Goal: Participate in discussion: Engage in conversation with other users on a specific topic

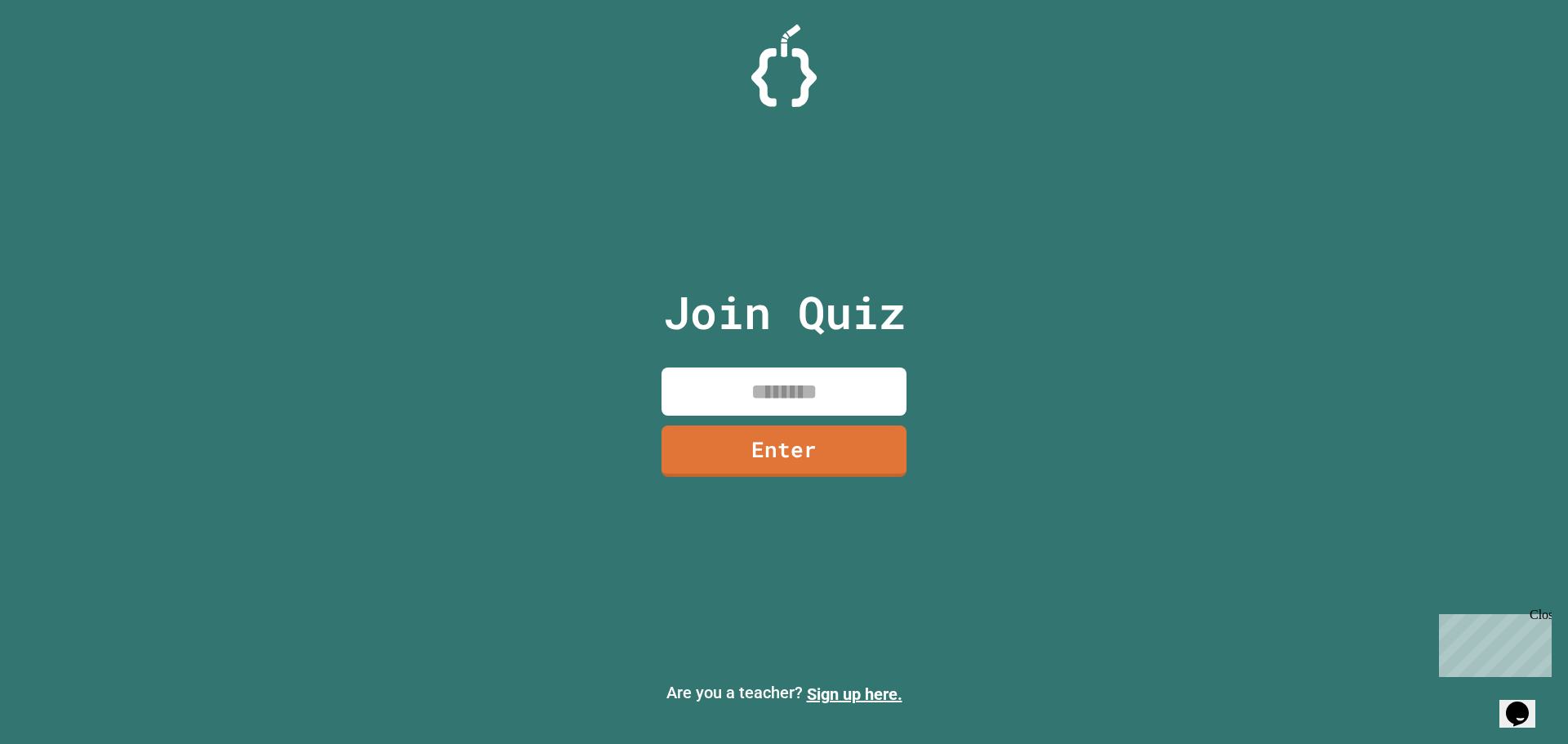
click at [815, 406] on input at bounding box center [784, 391] width 245 height 48
type input "********"
click at [867, 429] on link "Enter" at bounding box center [784, 448] width 222 height 54
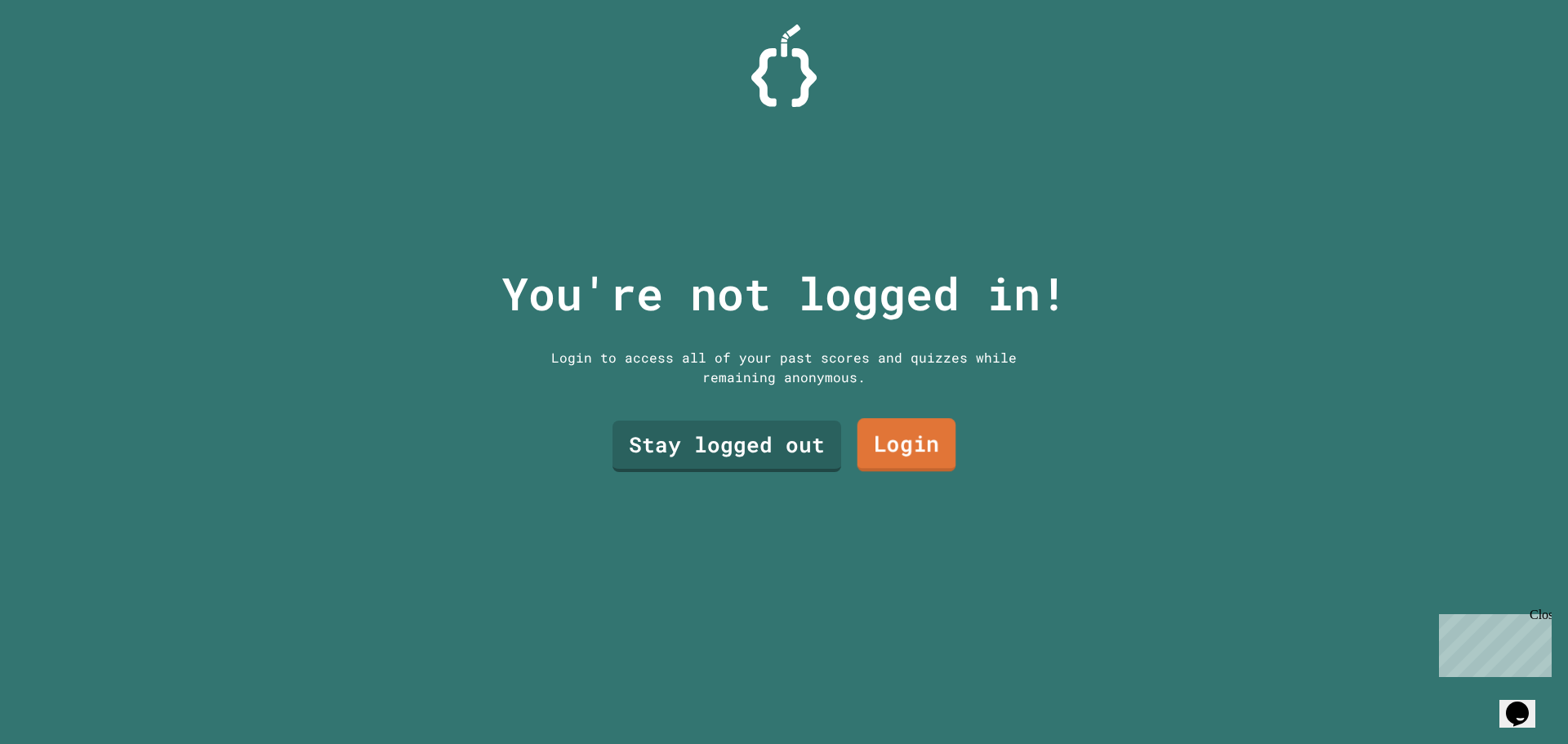
click at [800, 435] on link "Stay logged out" at bounding box center [727, 447] width 229 height 51
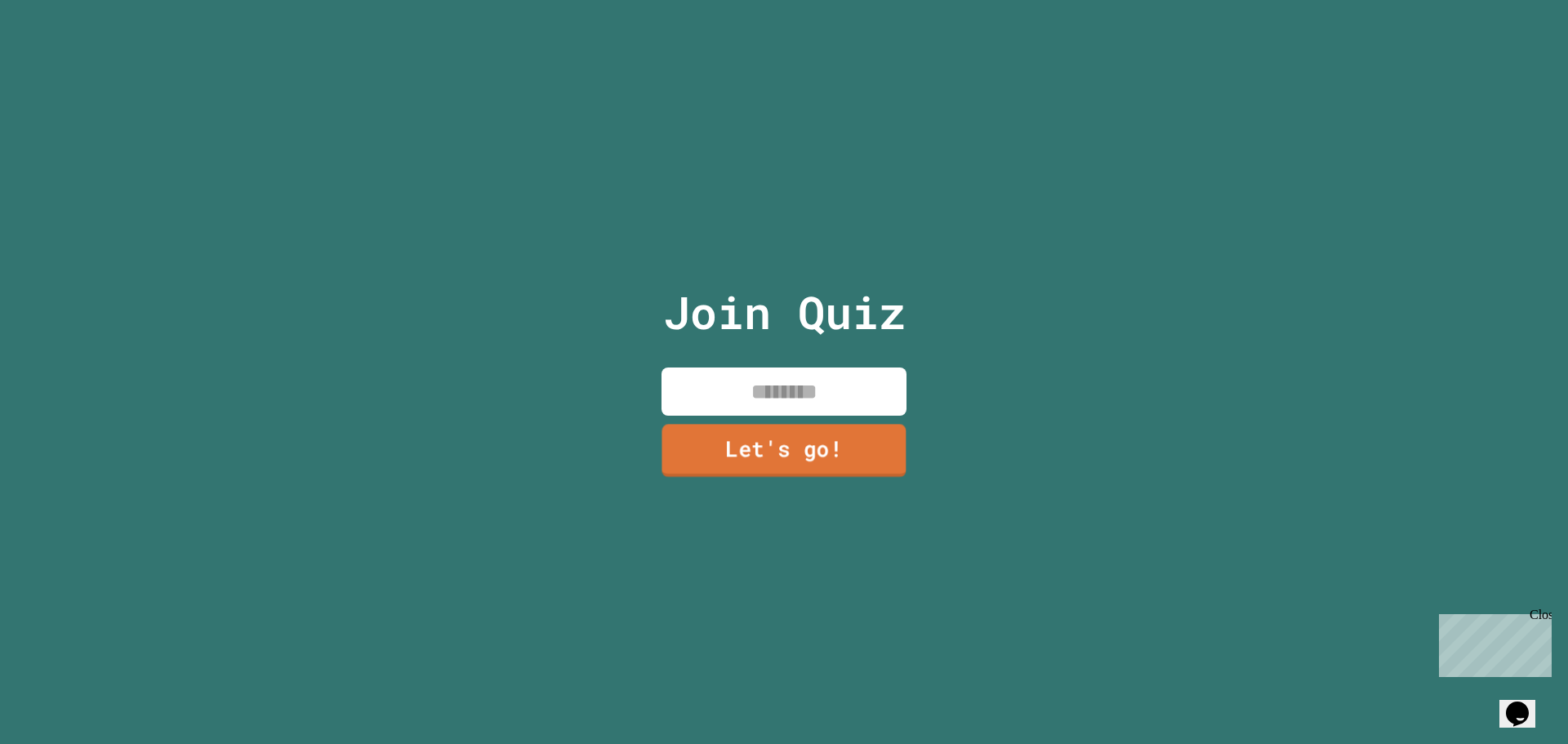
click at [807, 353] on div "Join Quiz Let's go!" at bounding box center [785, 372] width 276 height 744
click at [814, 354] on div "Join Quiz Let's go!" at bounding box center [785, 372] width 276 height 744
click at [820, 385] on input at bounding box center [784, 391] width 245 height 48
type input "*****"
click at [792, 445] on link "Let's go!" at bounding box center [785, 448] width 238 height 54
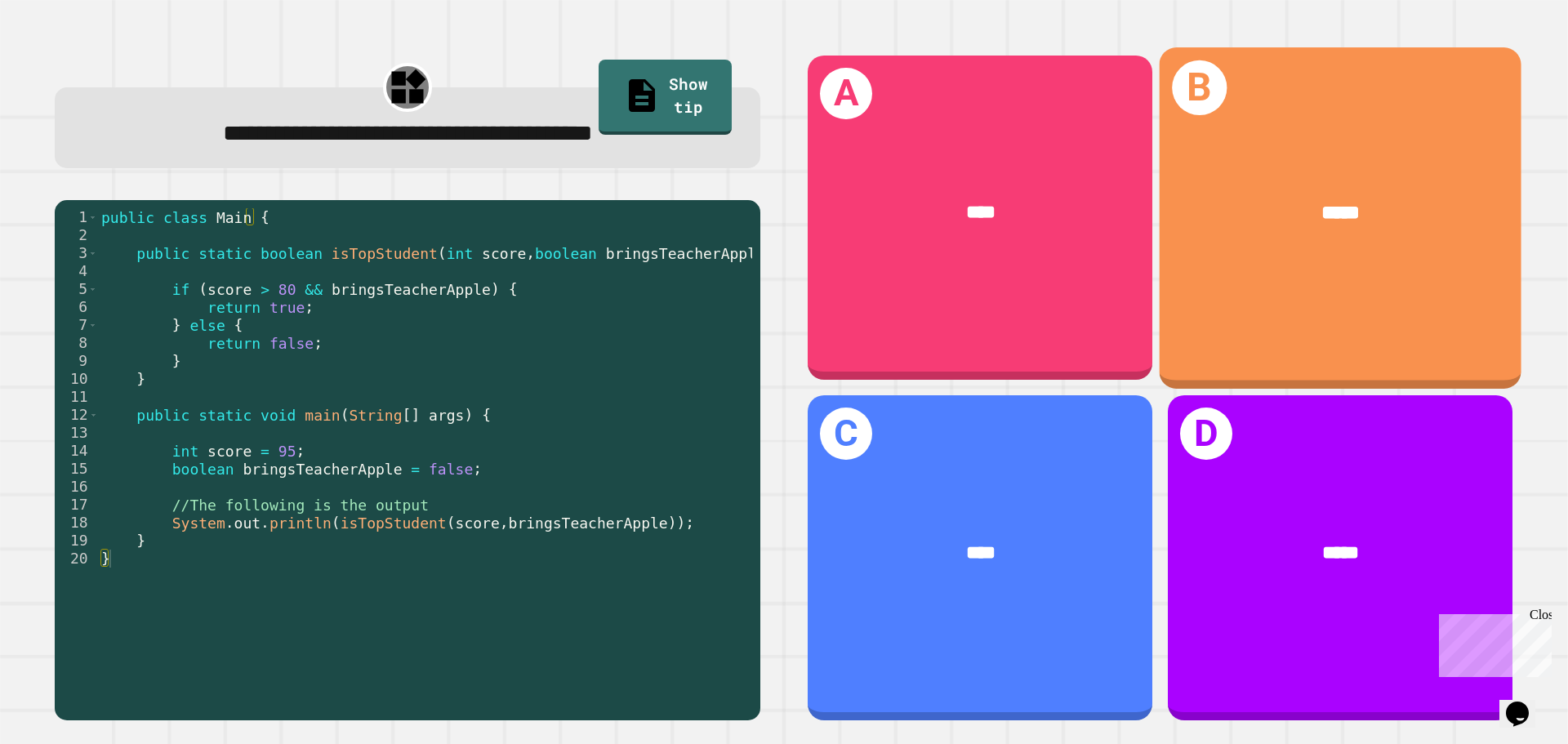
click at [1422, 198] on div "*****" at bounding box center [1341, 213] width 282 height 30
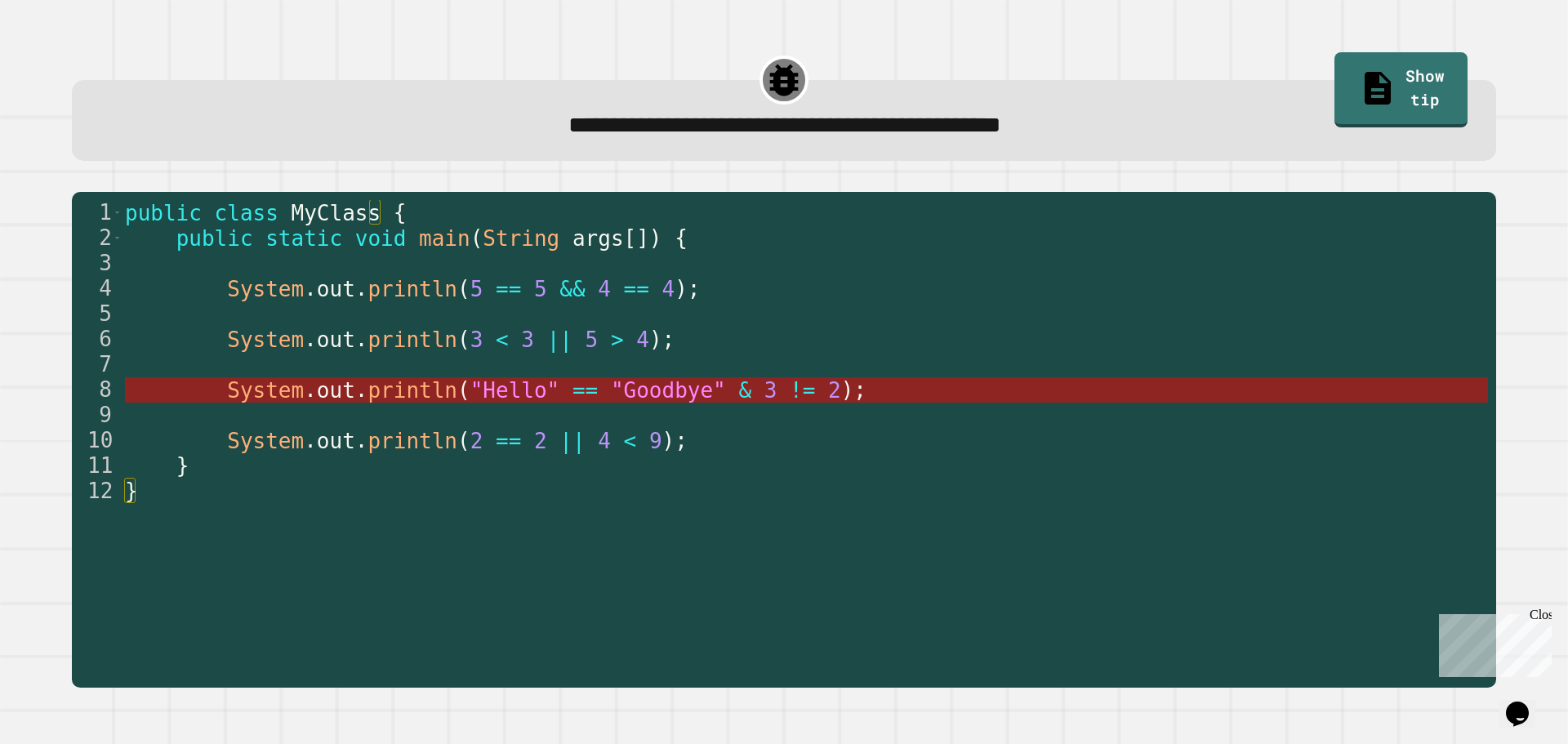
click at [765, 396] on span "3" at bounding box center [772, 391] width 13 height 25
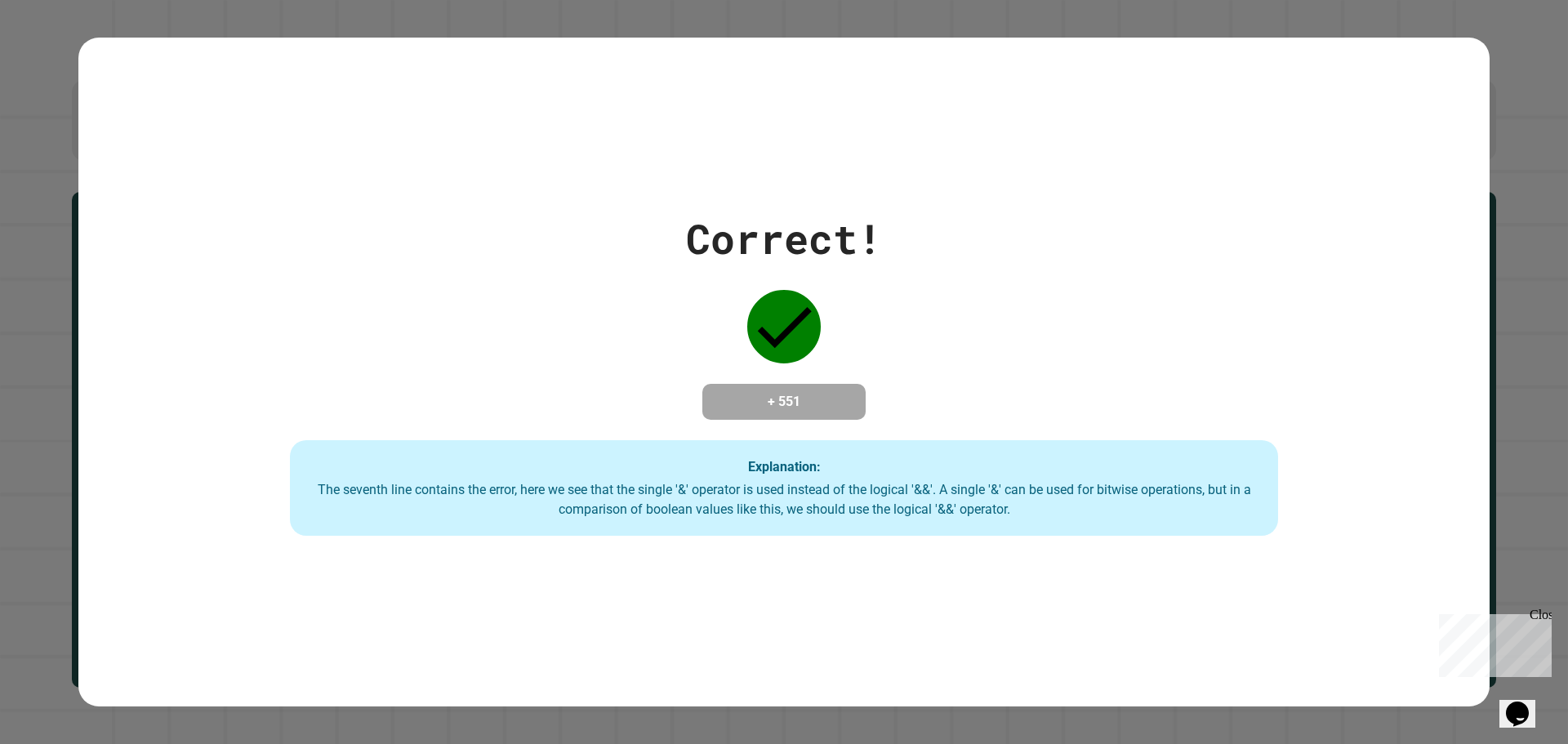
click at [1487, 49] on div "Correct! + 551 Explanation: The seventh line contains the error, here we see th…" at bounding box center [784, 372] width 1568 height 744
click at [1411, 56] on div "Correct! + 551 Explanation: The seventh line contains the error, here we see th…" at bounding box center [784, 372] width 1411 height 670
click at [1488, 39] on div "Correct! + 551 Explanation: The seventh line contains the error, here we see th…" at bounding box center [784, 372] width 1568 height 744
click at [112, 358] on div "Correct! + 551 Explanation: The seventh line contains the error, here we see th…" at bounding box center [784, 372] width 1411 height 329
click at [32, 358] on div "Correct! + 551 Explanation: The seventh line contains the error, here we see th…" at bounding box center [784, 372] width 1568 height 744
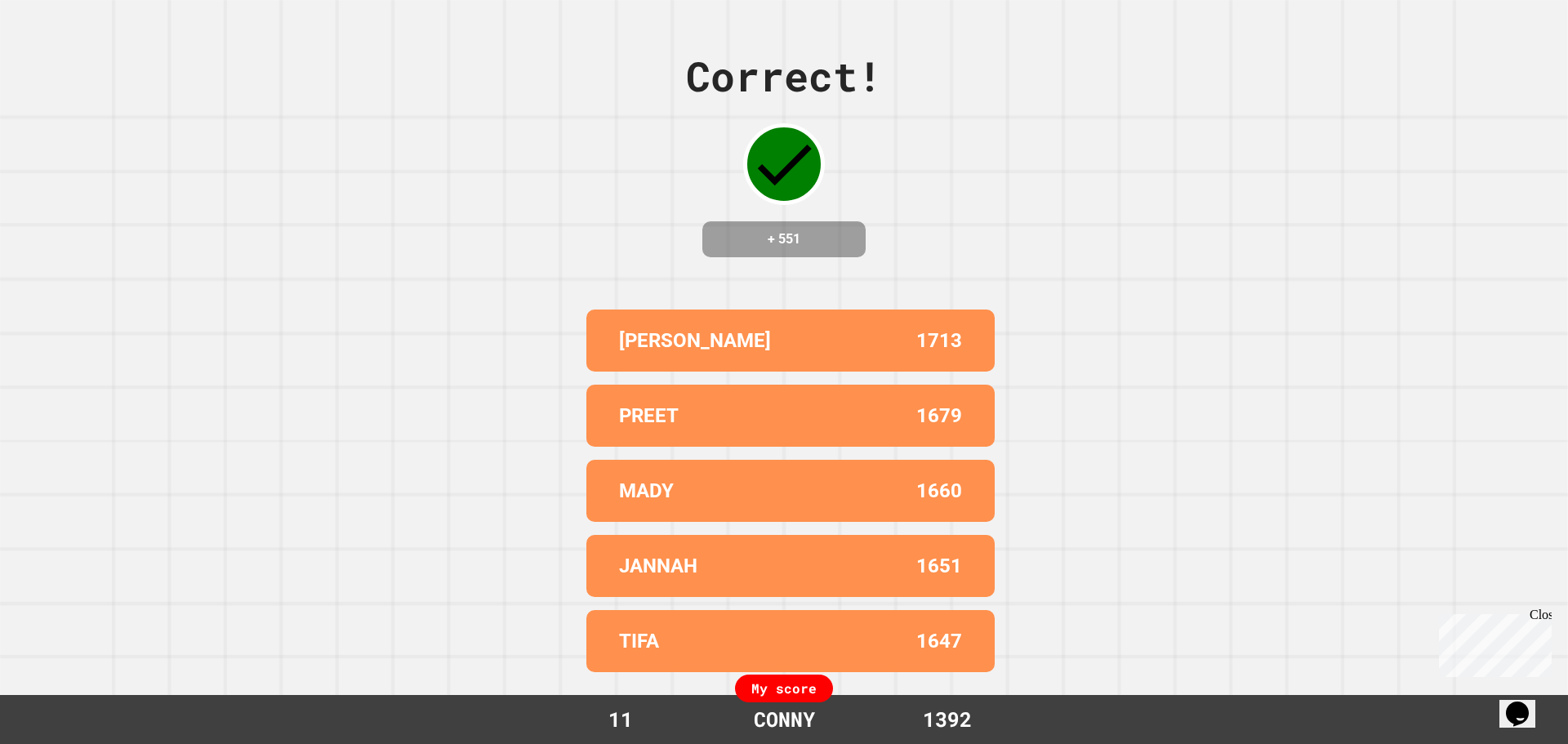
click at [1545, 614] on div "Close" at bounding box center [1539, 618] width 20 height 20
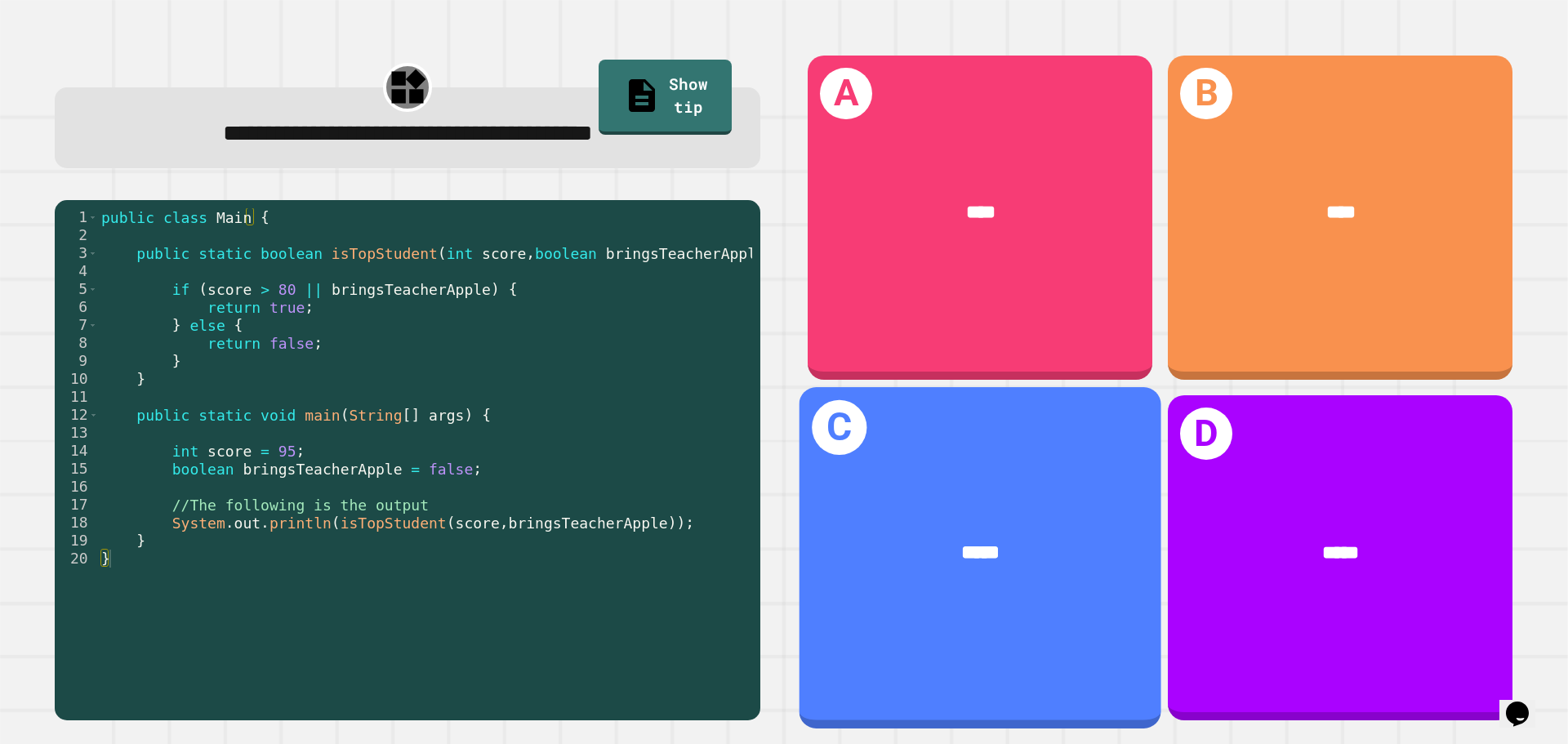
click at [1013, 510] on div "*****" at bounding box center [981, 553] width 362 height 109
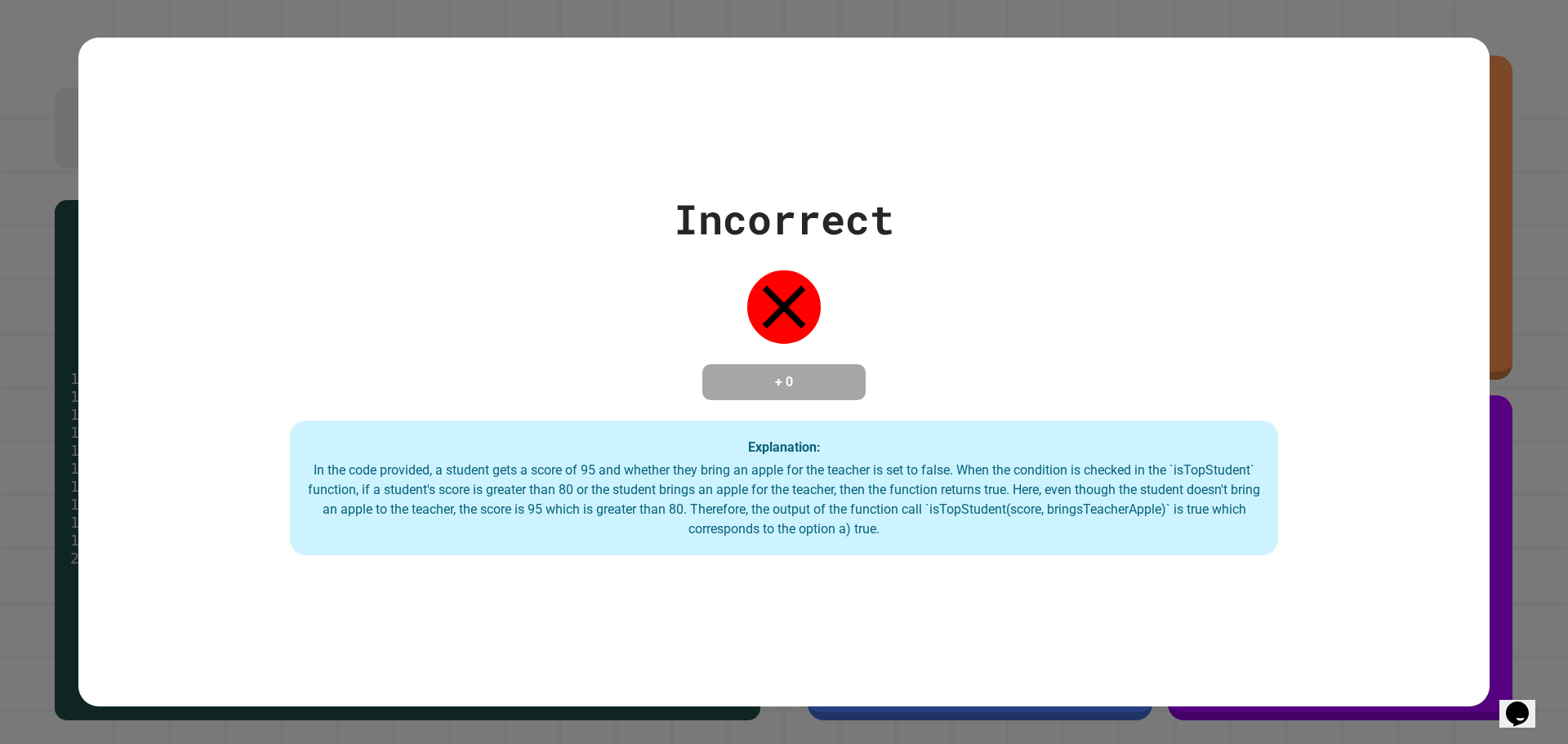
click at [1493, 54] on div "Incorrect + 0 Explanation: In the code provided, a student gets a score of 95 a…" at bounding box center [784, 372] width 1568 height 744
click at [1491, 55] on div "Incorrect + 0 Explanation: In the code provided, a student gets a score of 95 a…" at bounding box center [784, 372] width 1568 height 744
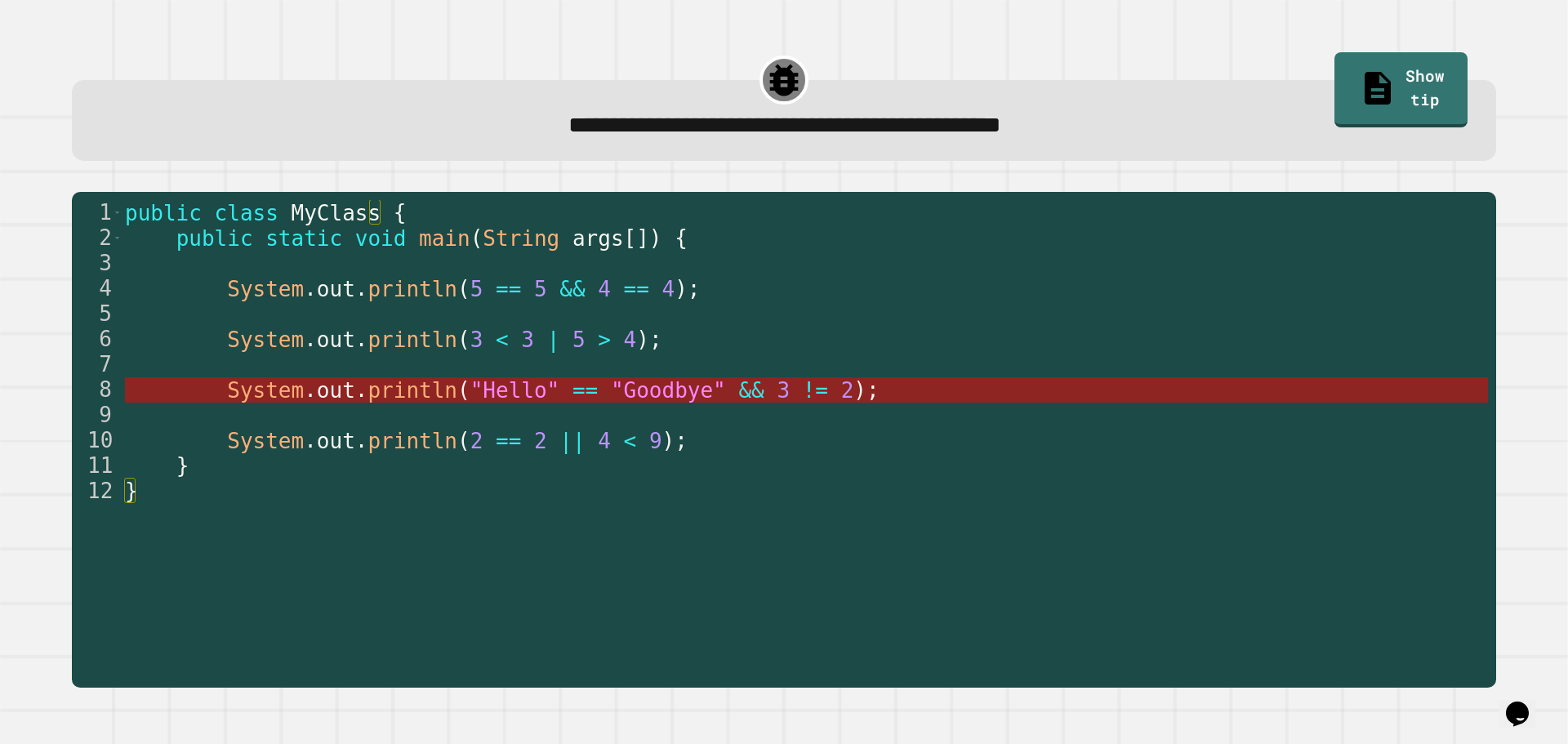
click at [645, 390] on span ""Goodbye"" at bounding box center [668, 391] width 115 height 25
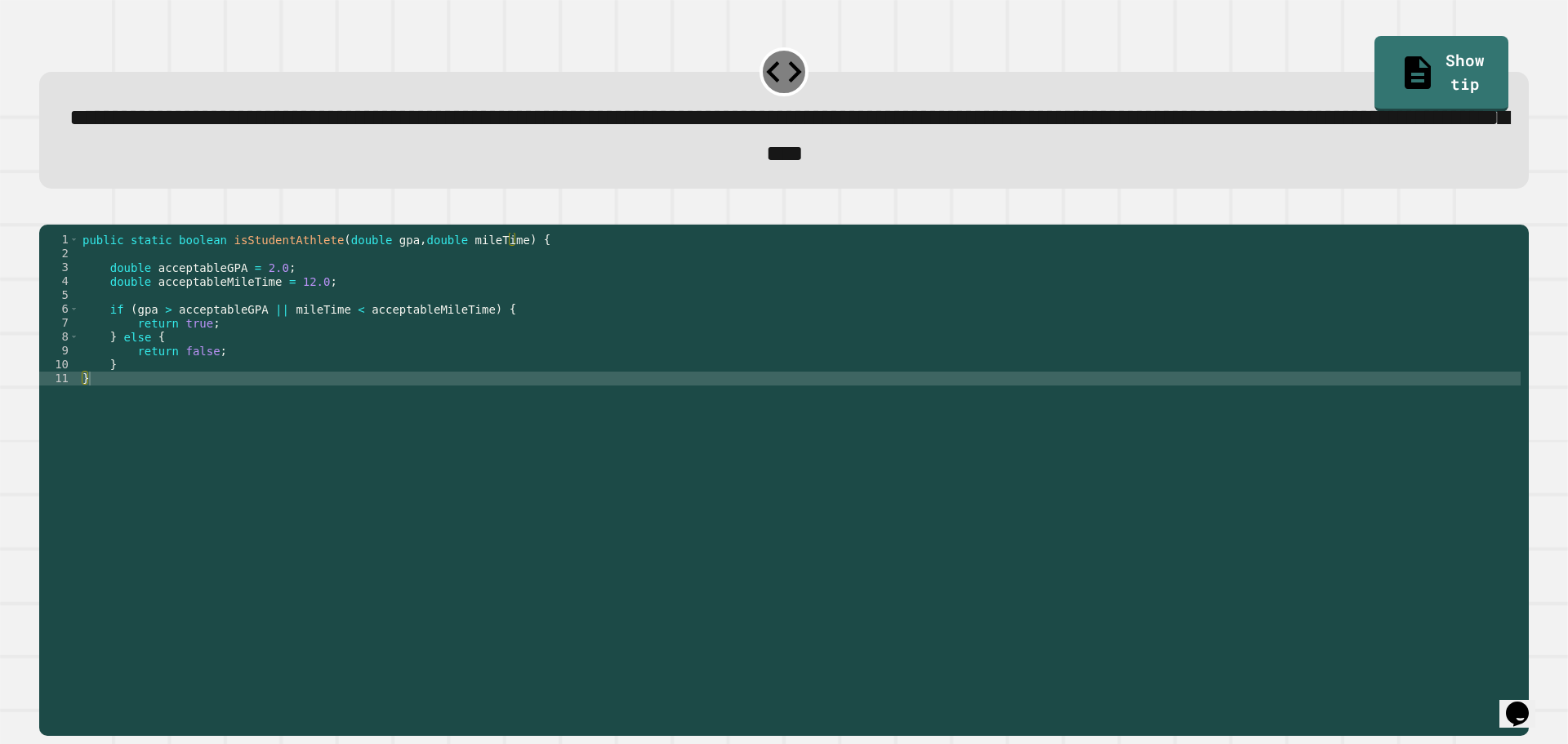
click at [337, 312] on div "public static boolean isStudentAthlete ( double gpa , double mileTime ) { doubl…" at bounding box center [799, 462] width 1442 height 458
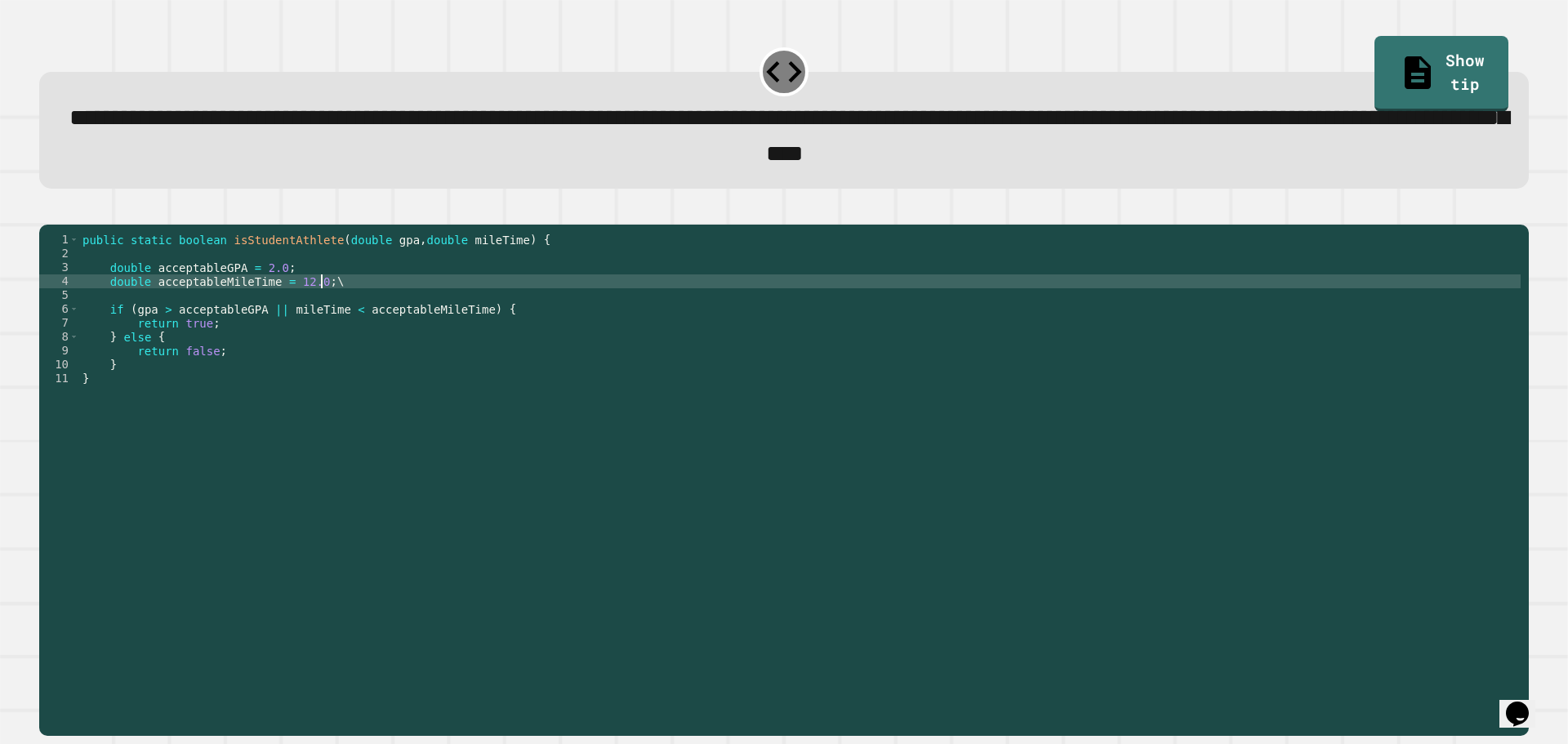
scroll to position [0, 15]
type textarea "**********"
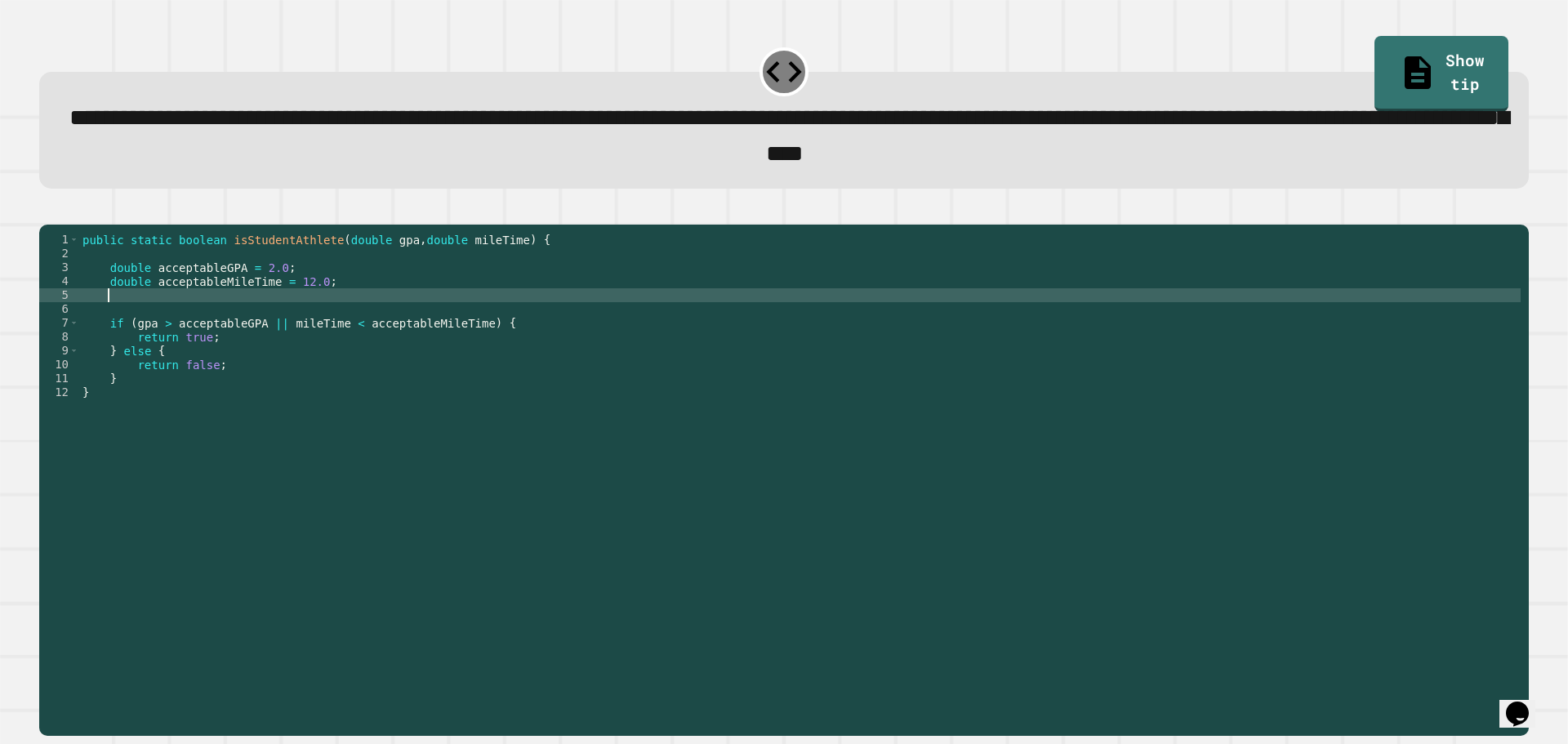
scroll to position [0, 1]
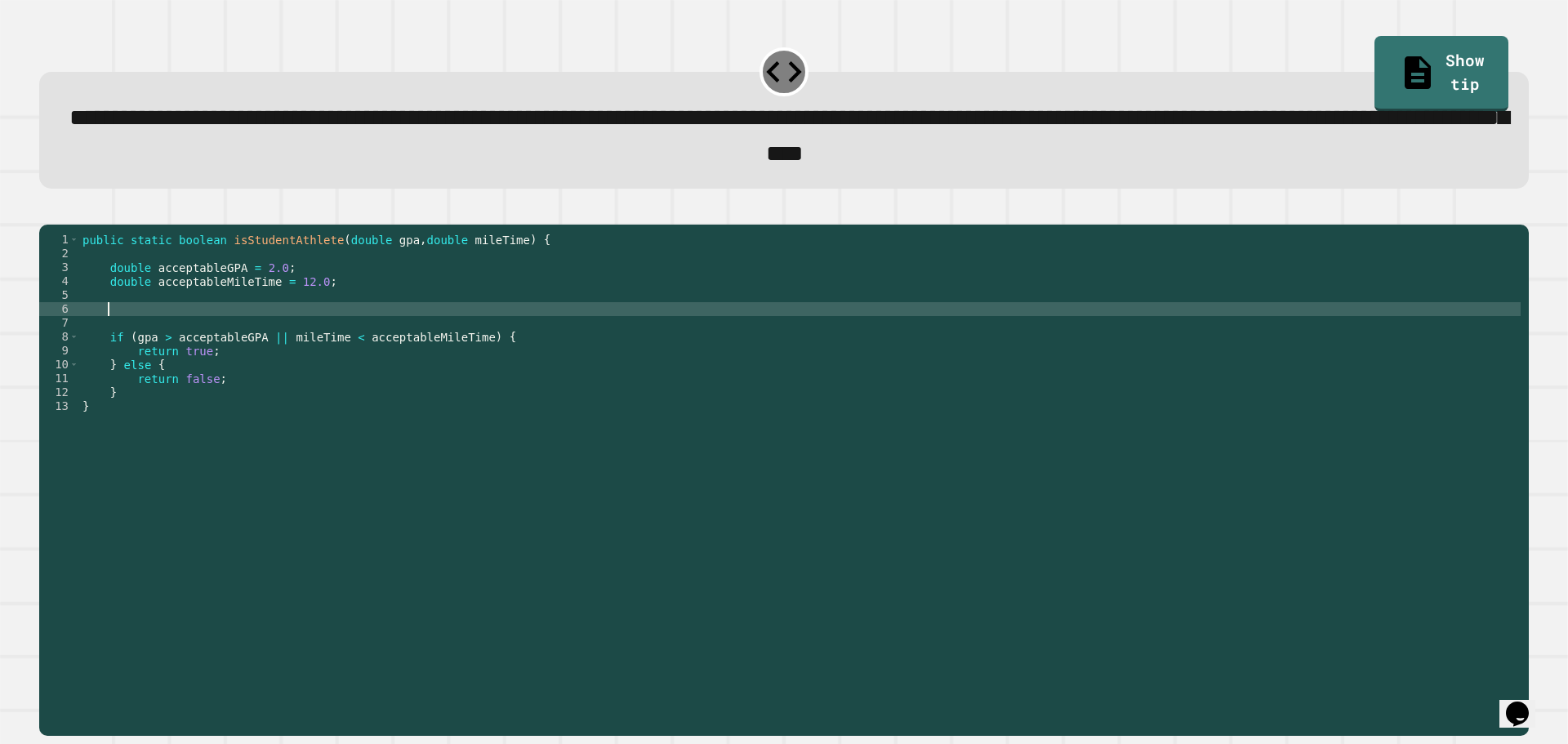
type textarea "*"
type textarea "**********"
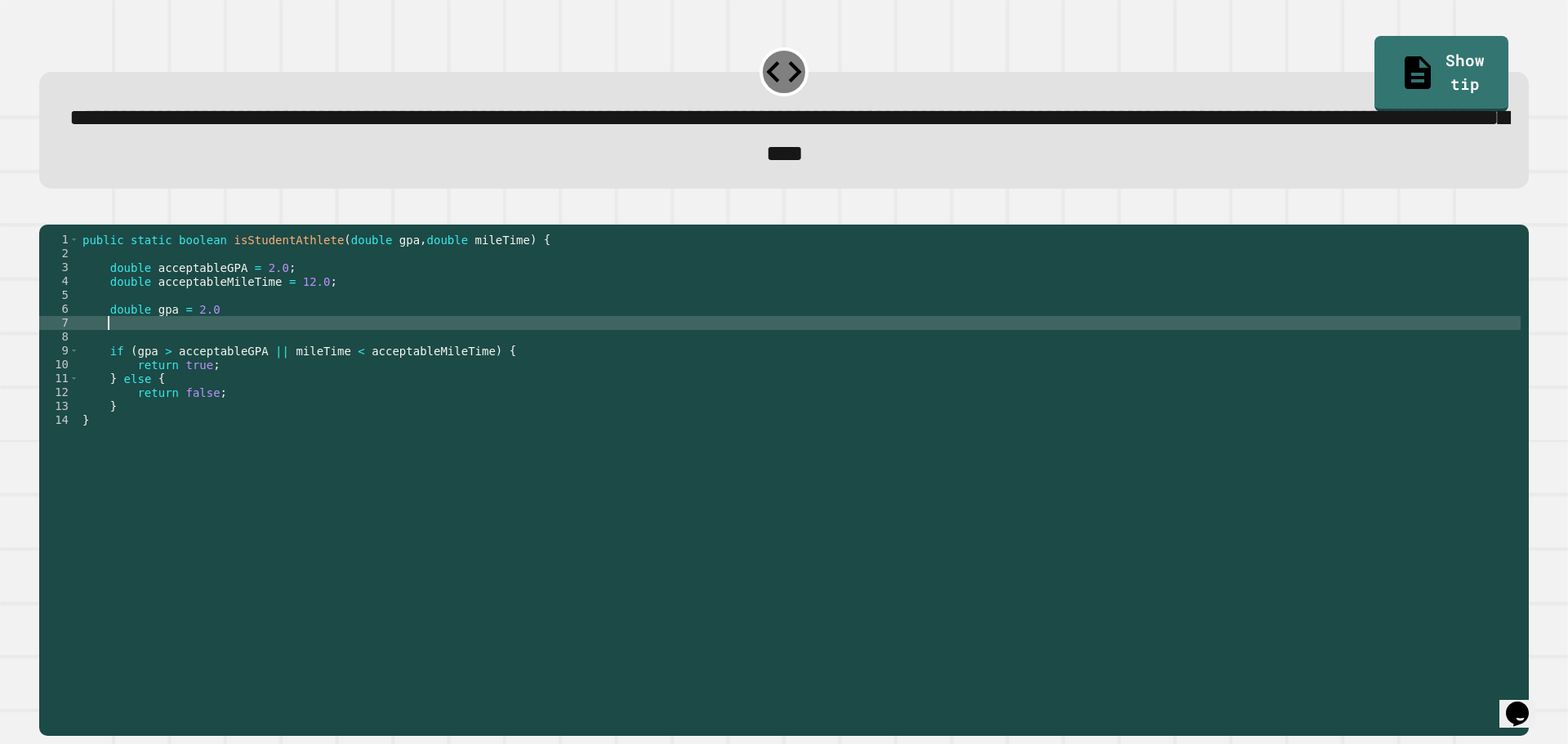
scroll to position [0, 1]
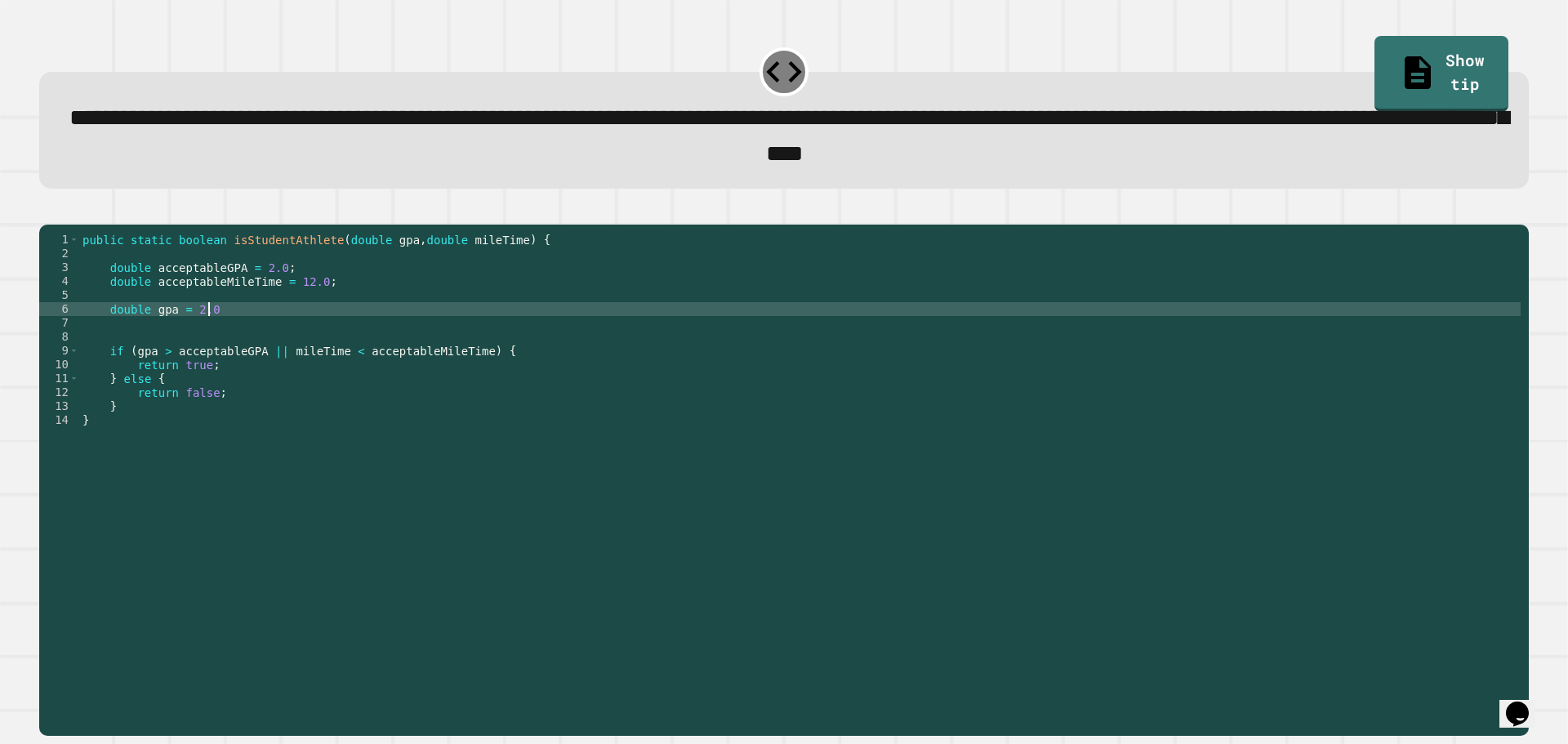
click at [264, 334] on div "public static boolean isStudentAthlete ( double gpa , double mileTime ) { doubl…" at bounding box center [799, 462] width 1442 height 458
type textarea "**********"
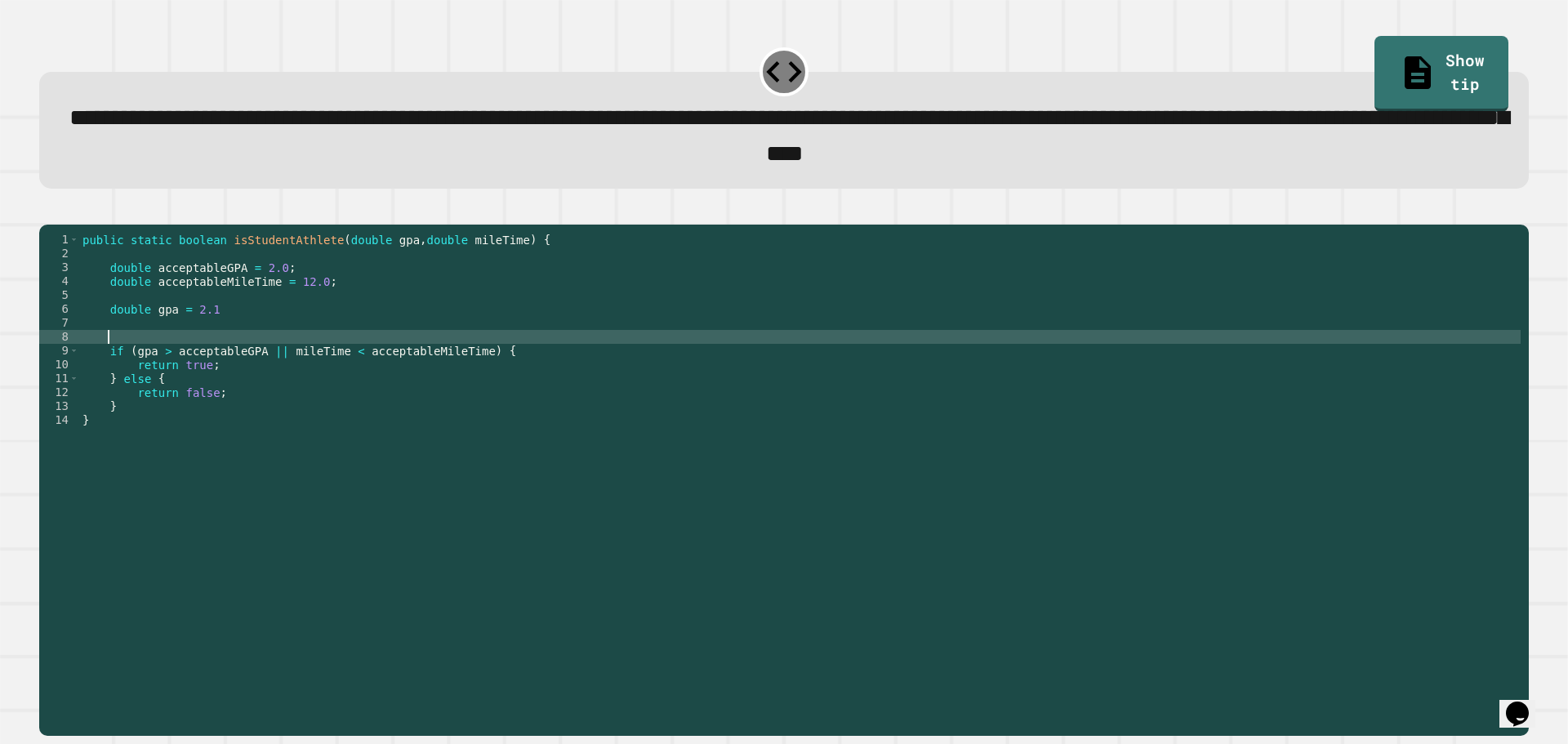
click at [245, 358] on div "public static boolean isStudentAthlete ( double gpa , double mileTime ) { doubl…" at bounding box center [799, 462] width 1442 height 458
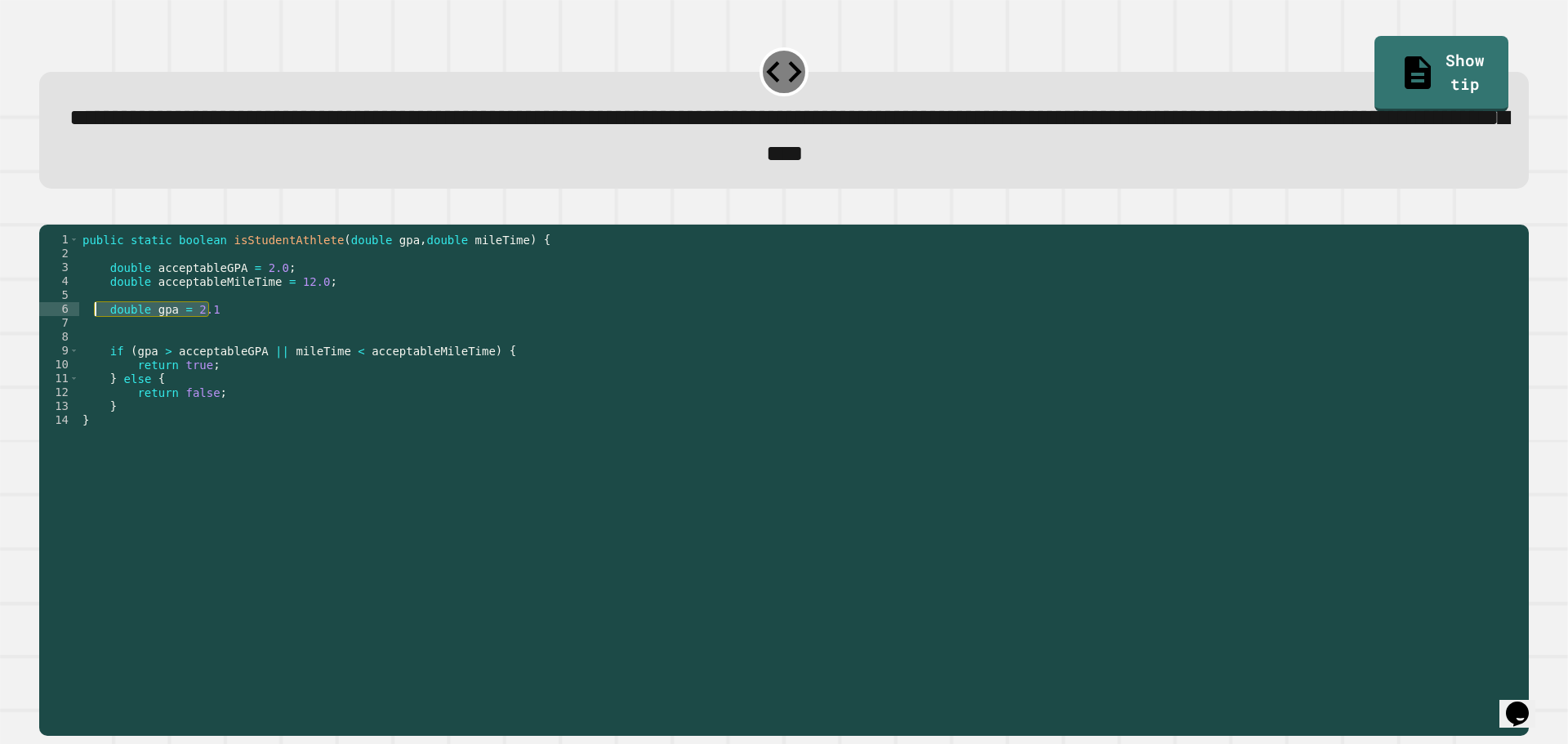
drag, startPoint x: 208, startPoint y: 339, endPoint x: 93, endPoint y: 333, distance: 115.2
click at [93, 333] on div "public static boolean isStudentAthlete ( double gpa , double mileTime ) { doubl…" at bounding box center [799, 462] width 1442 height 458
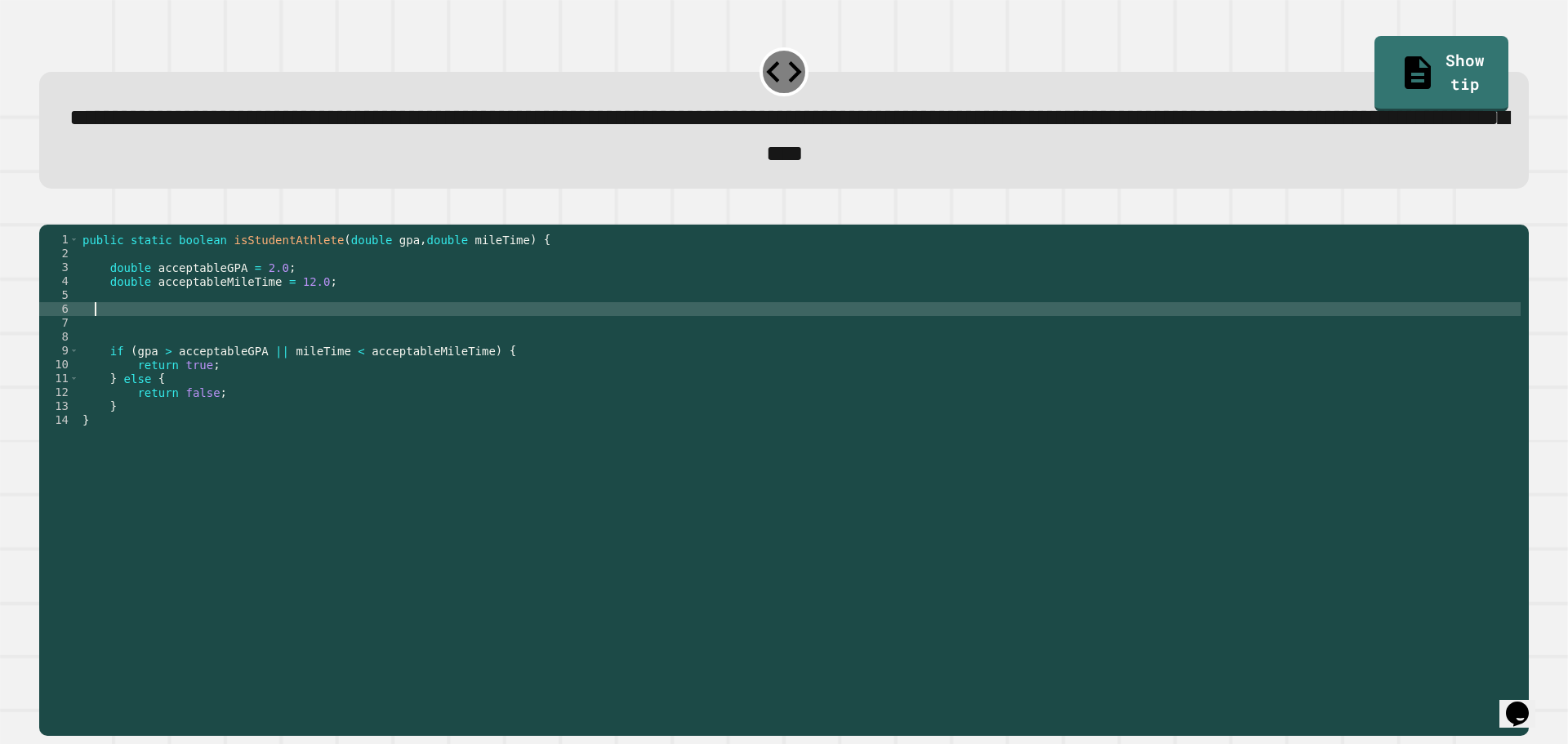
scroll to position [0, 0]
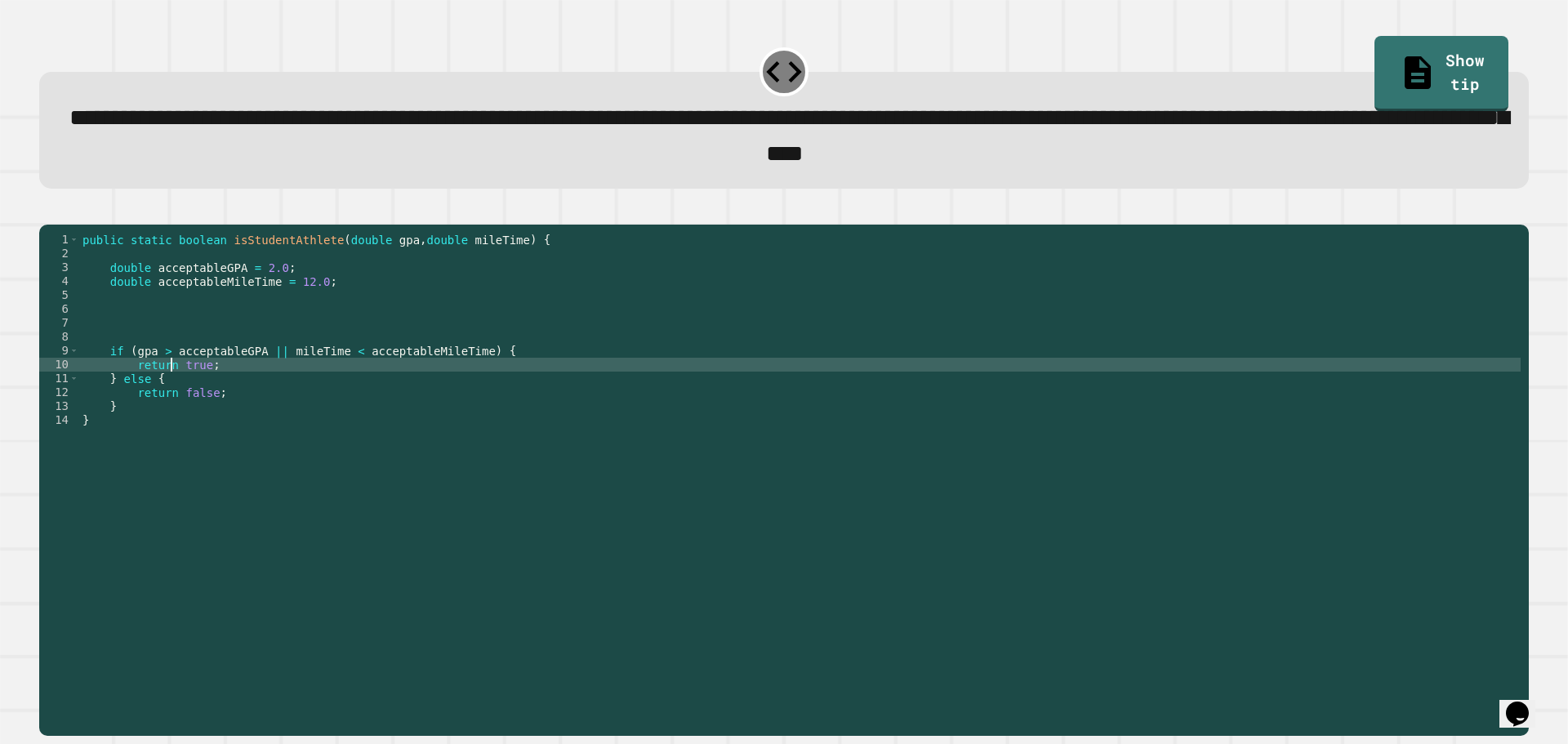
click at [169, 392] on div "public static boolean isStudentAthlete ( double gpa , double mileTime ) { doubl…" at bounding box center [799, 462] width 1442 height 458
click at [131, 392] on div "public static boolean isStudentAthlete ( double gpa , double mileTime ) { doubl…" at bounding box center [799, 462] width 1442 height 458
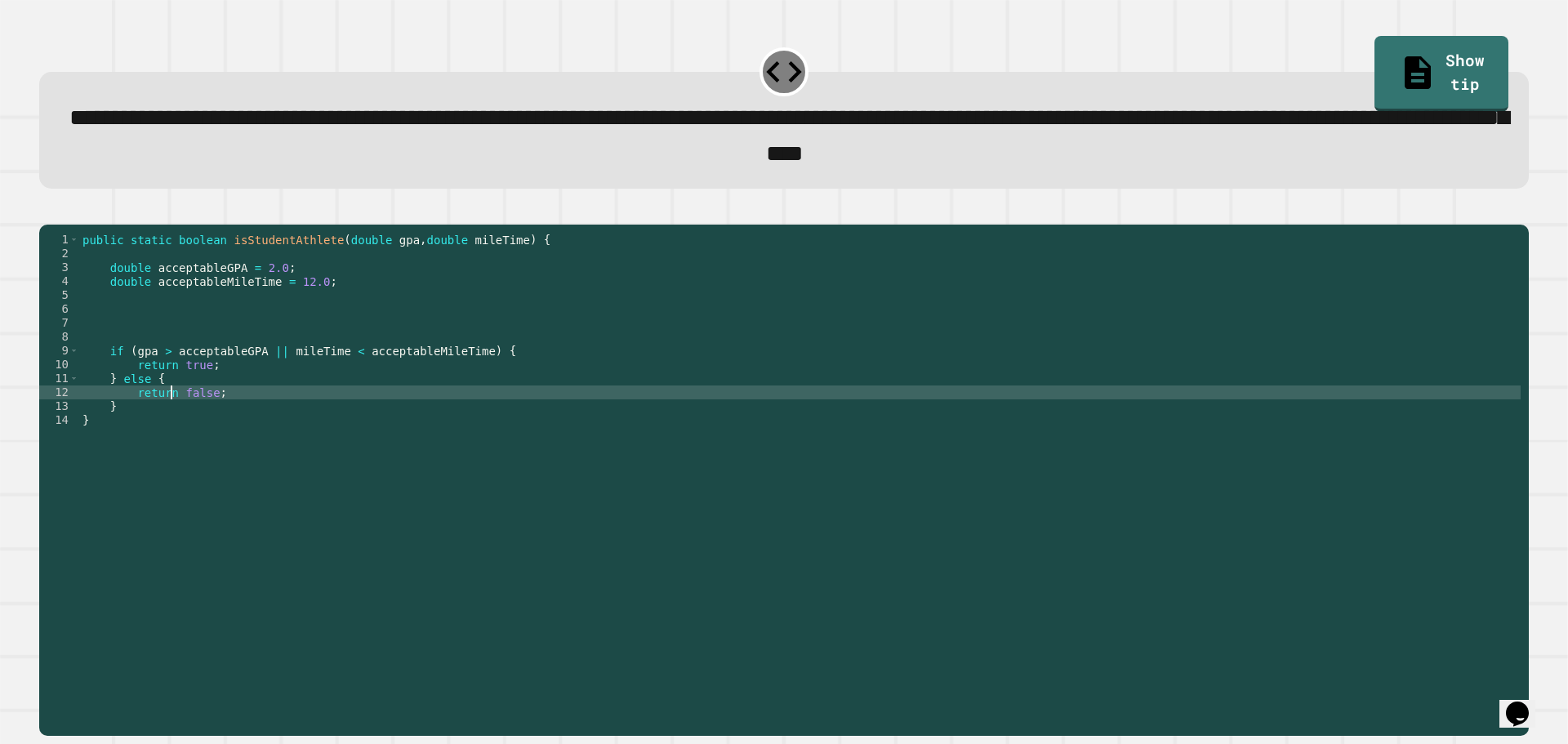
click at [170, 425] on div "public static boolean isStudentAthlete ( double gpa , double mileTime ) { doubl…" at bounding box center [799, 462] width 1442 height 458
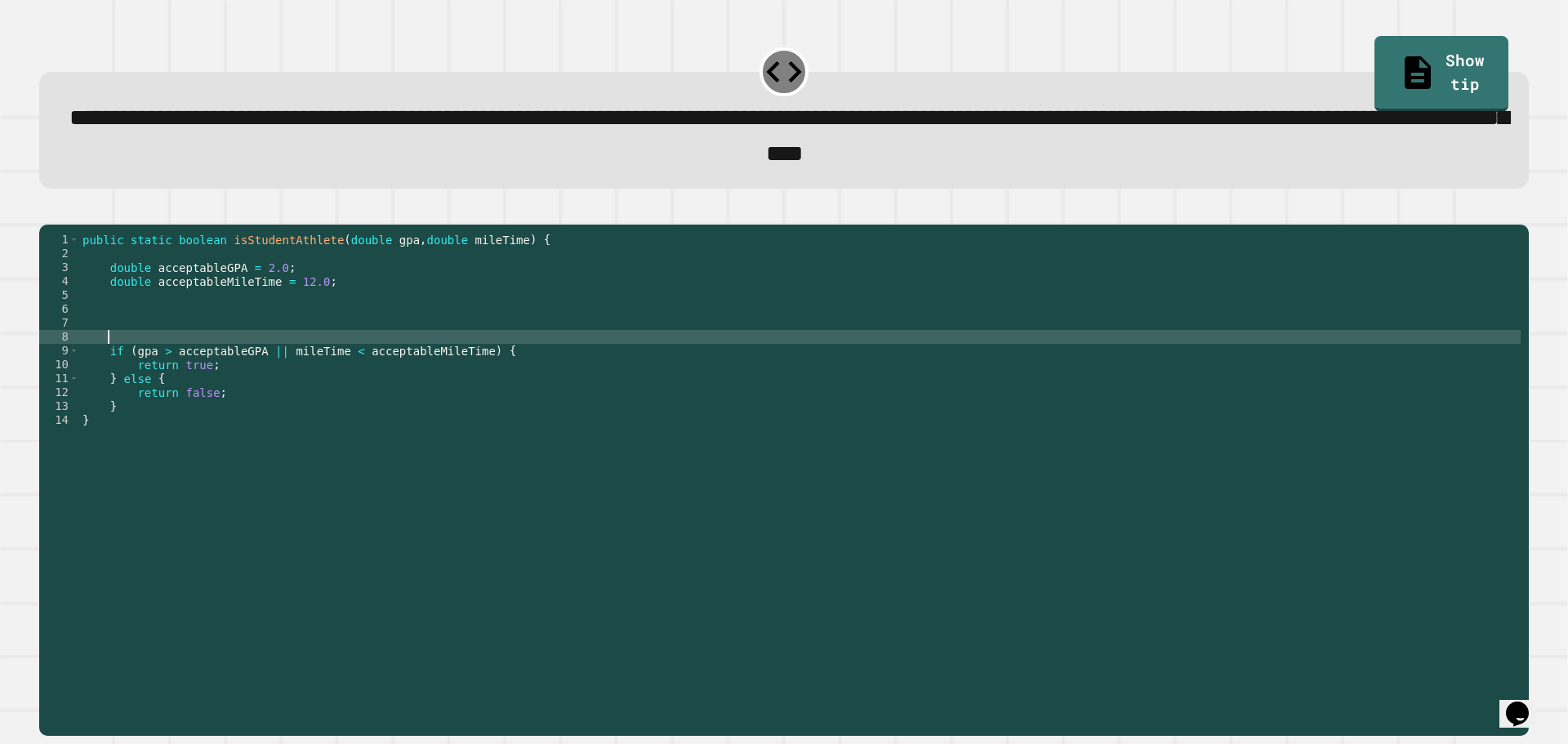
click at [132, 356] on div "public static boolean isStudentAthlete ( double gpa , double mileTime ) { doubl…" at bounding box center [799, 462] width 1442 height 458
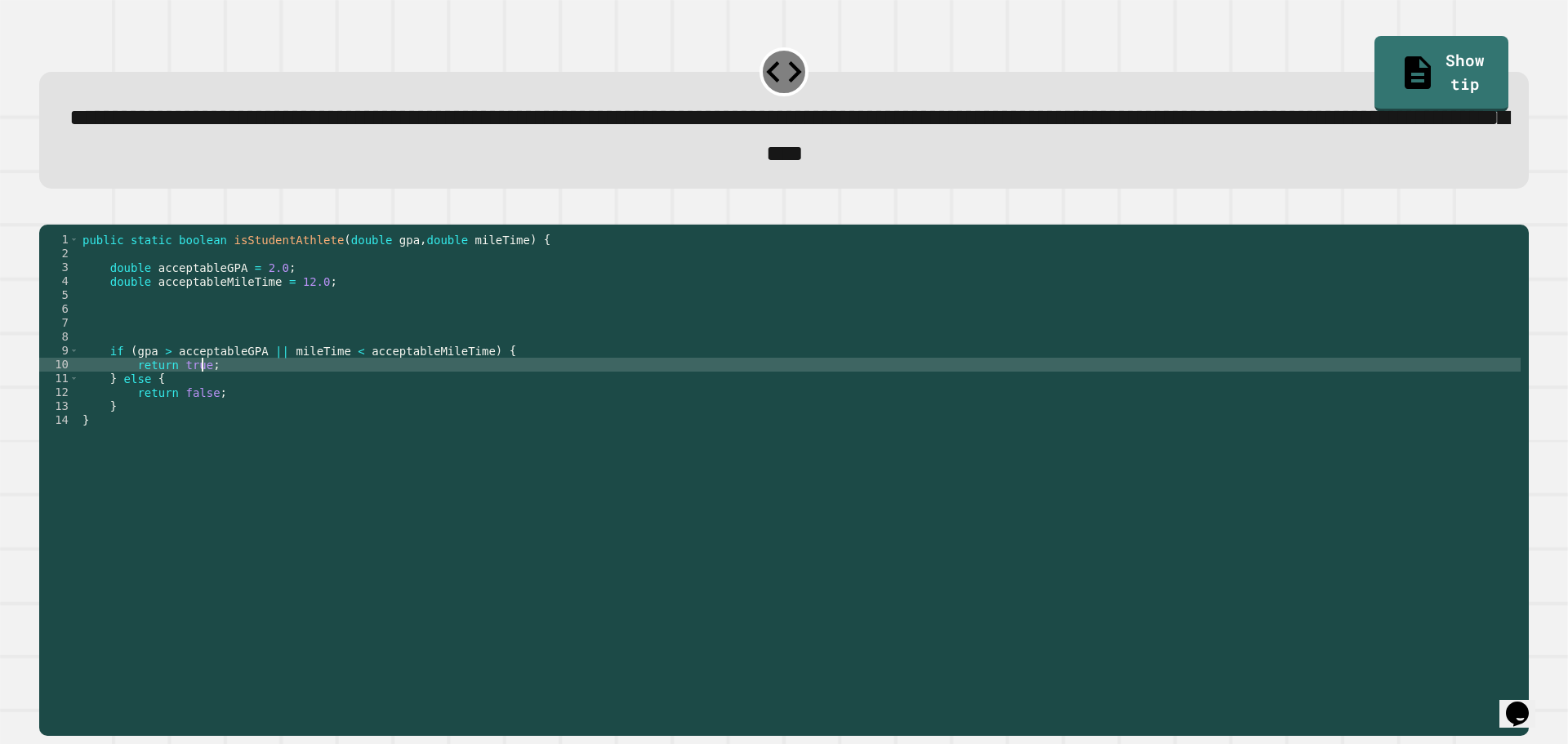
click at [200, 395] on div "public static boolean isStudentAthlete ( double gpa , double mileTime ) { doubl…" at bounding box center [799, 462] width 1442 height 458
click at [63, 226] on icon "button" at bounding box center [58, 220] width 9 height 11
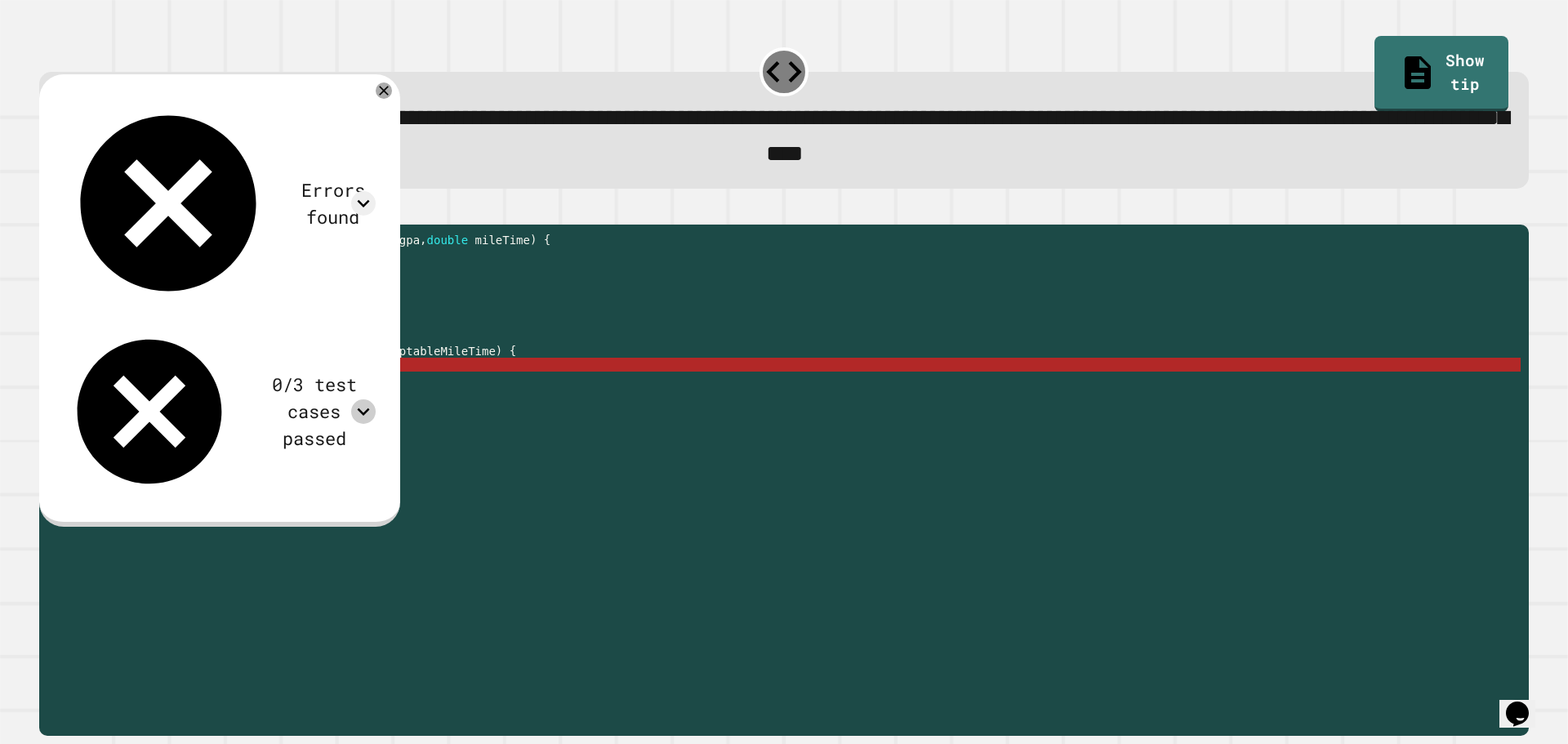
click at [375, 399] on icon at bounding box center [364, 411] width 25 height 25
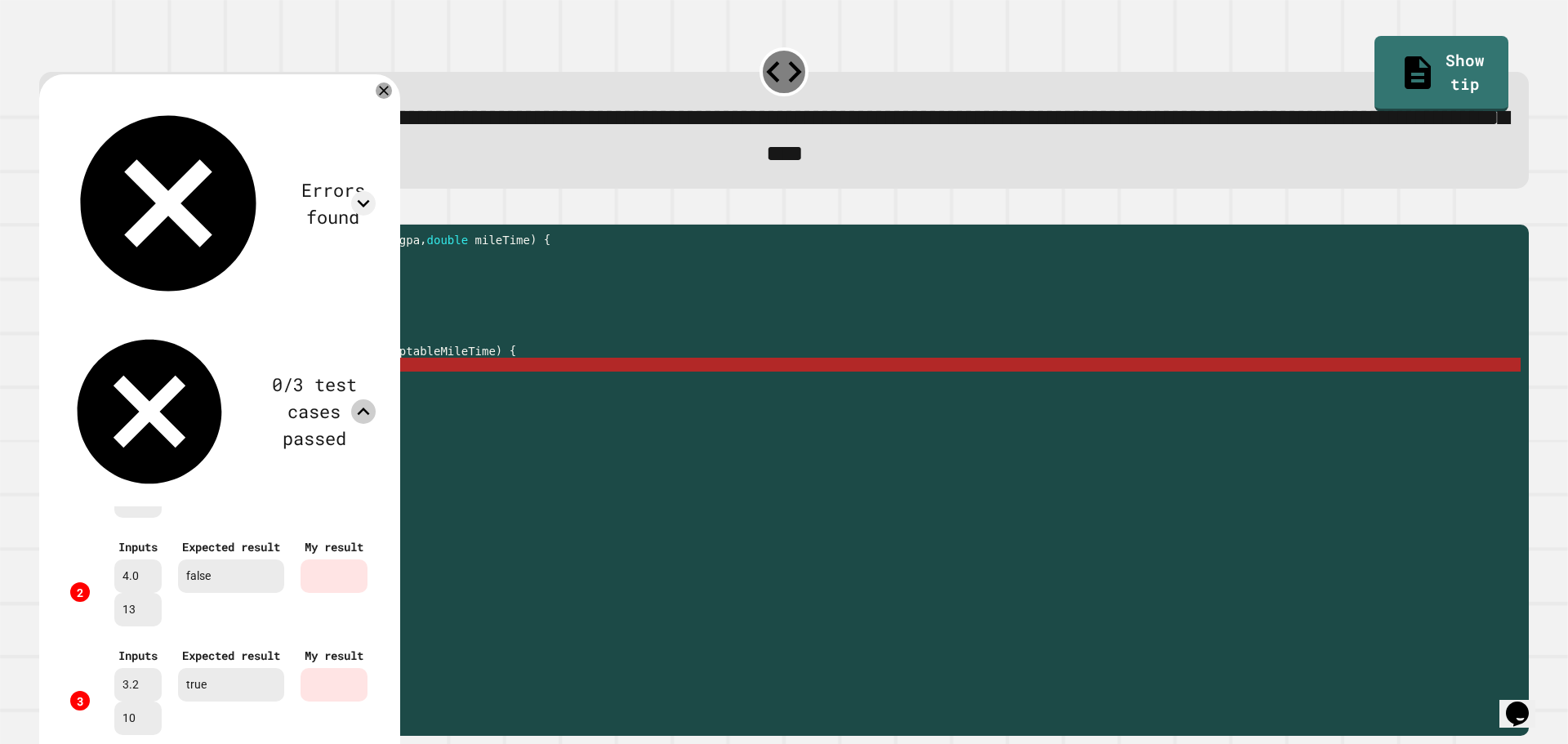
scroll to position [134, 0]
click at [393, 96] on icon at bounding box center [384, 90] width 20 height 20
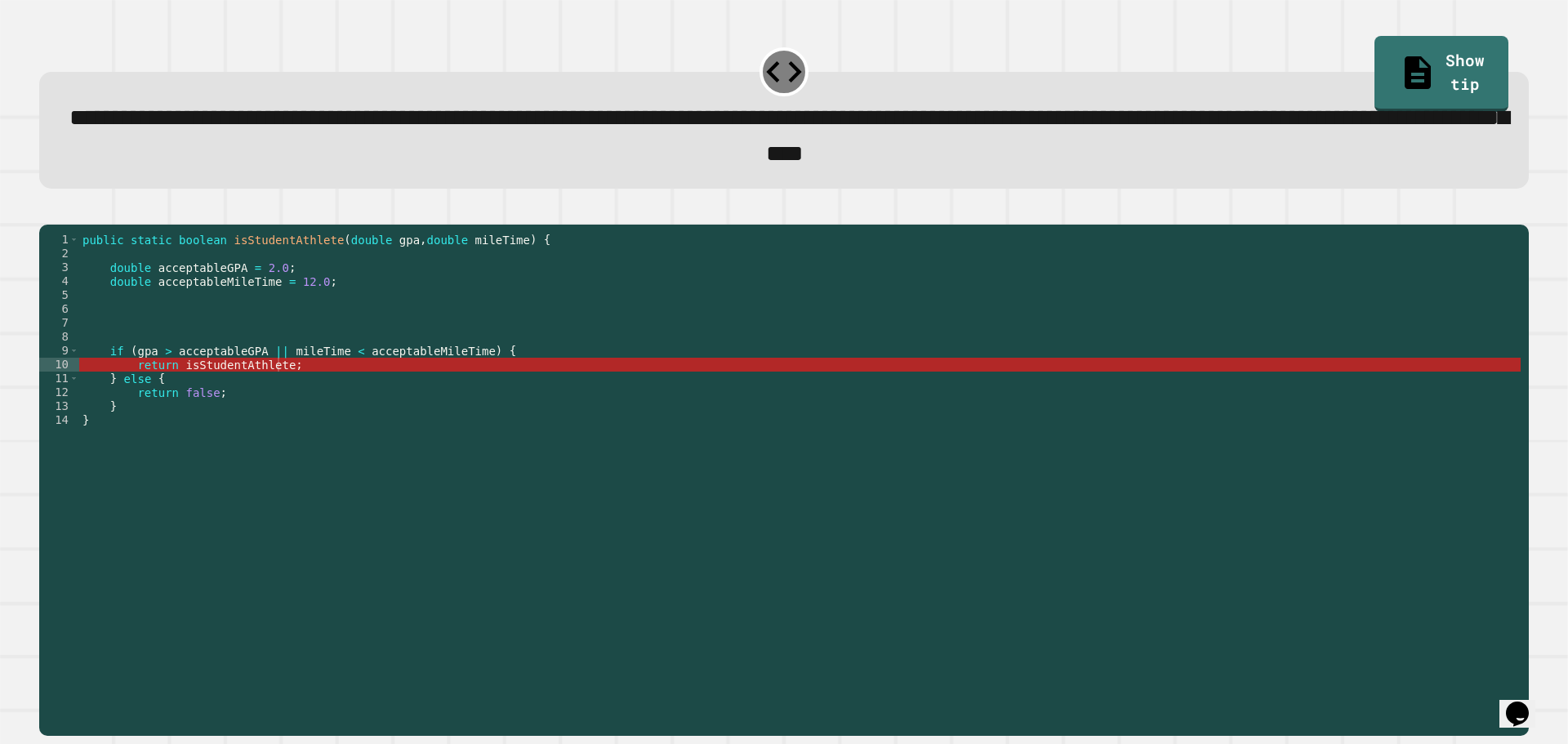
click at [179, 396] on div "public static boolean isStudentAthlete ( double gpa , double mileTime ) { doubl…" at bounding box center [799, 462] width 1442 height 458
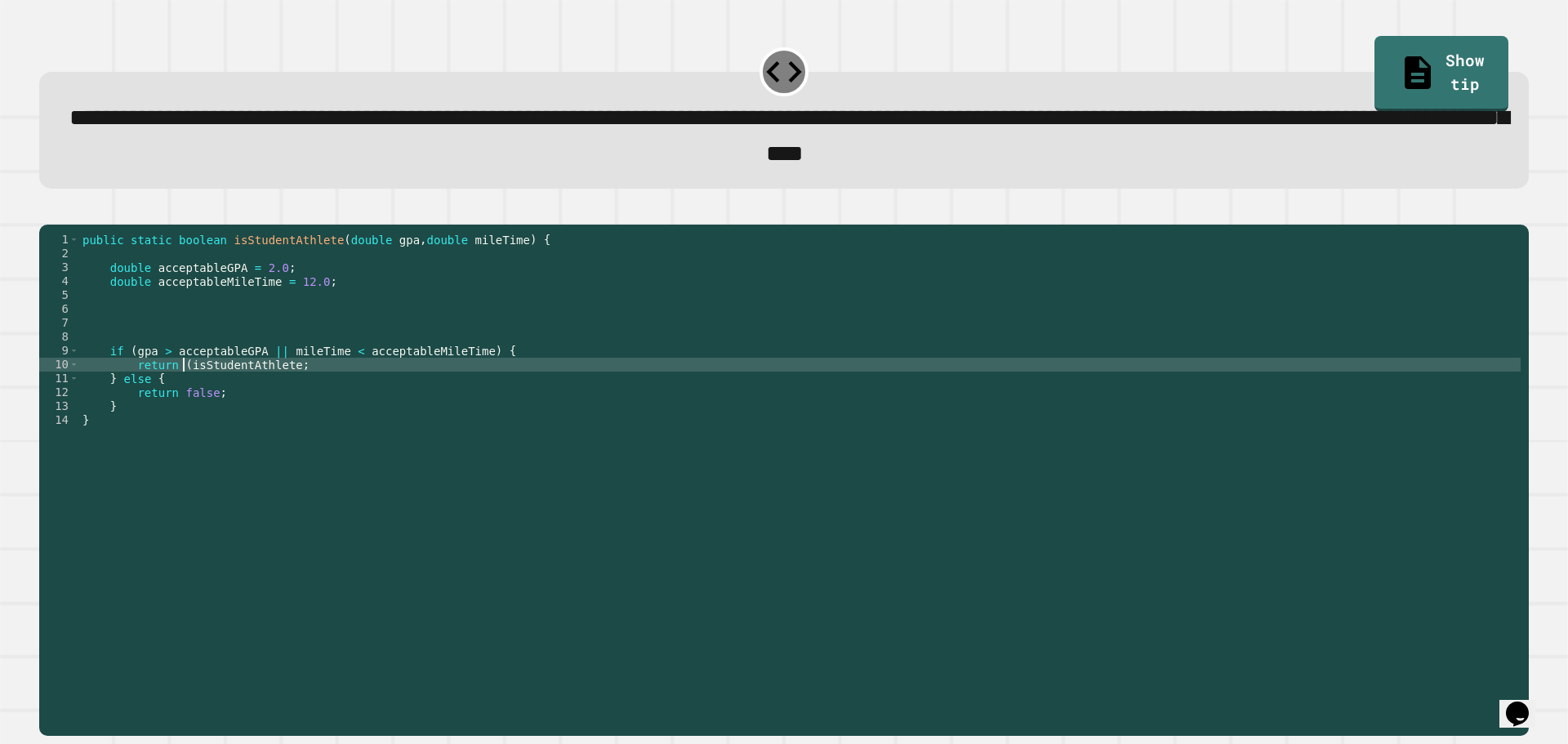
scroll to position [0, 7]
click at [282, 392] on div "public static boolean isStudentAthlete ( double gpa , double mileTime ) { doubl…" at bounding box center [799, 462] width 1442 height 458
click at [61, 224] on icon "button" at bounding box center [58, 220] width 9 height 11
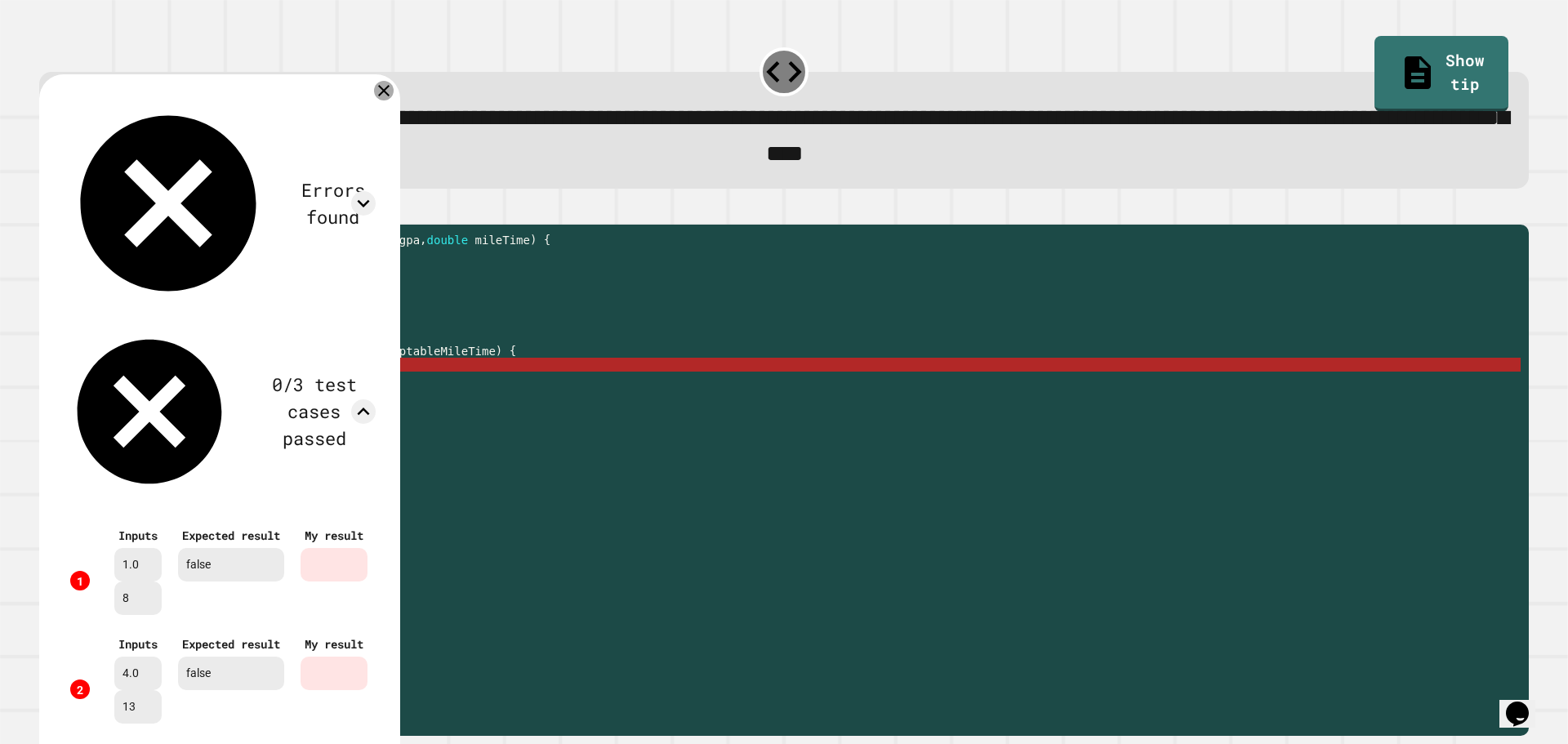
click at [393, 101] on icon at bounding box center [384, 90] width 20 height 20
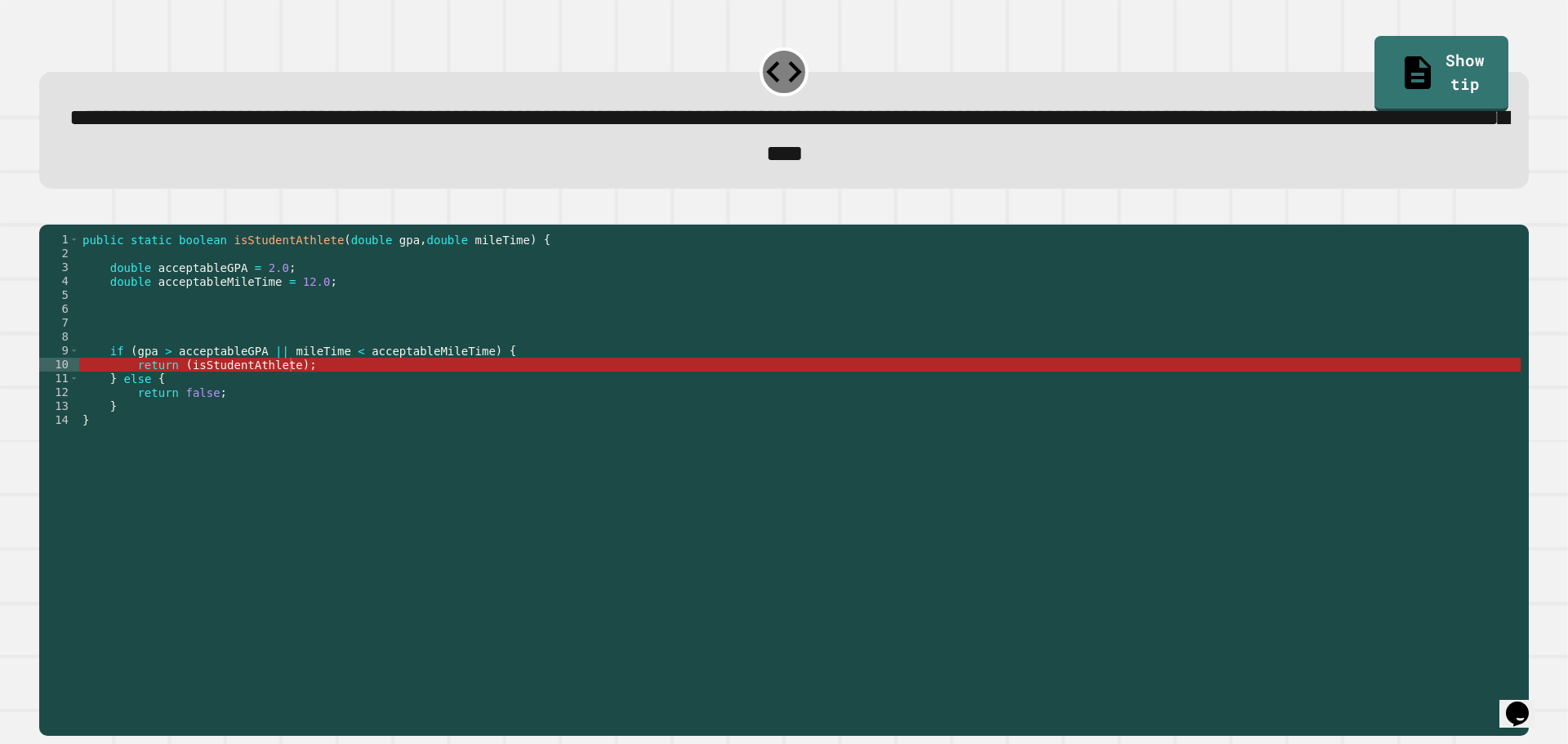
click at [295, 393] on div "public static boolean isStudentAthlete ( double gpa , double mileTime ) { doubl…" at bounding box center [799, 462] width 1442 height 458
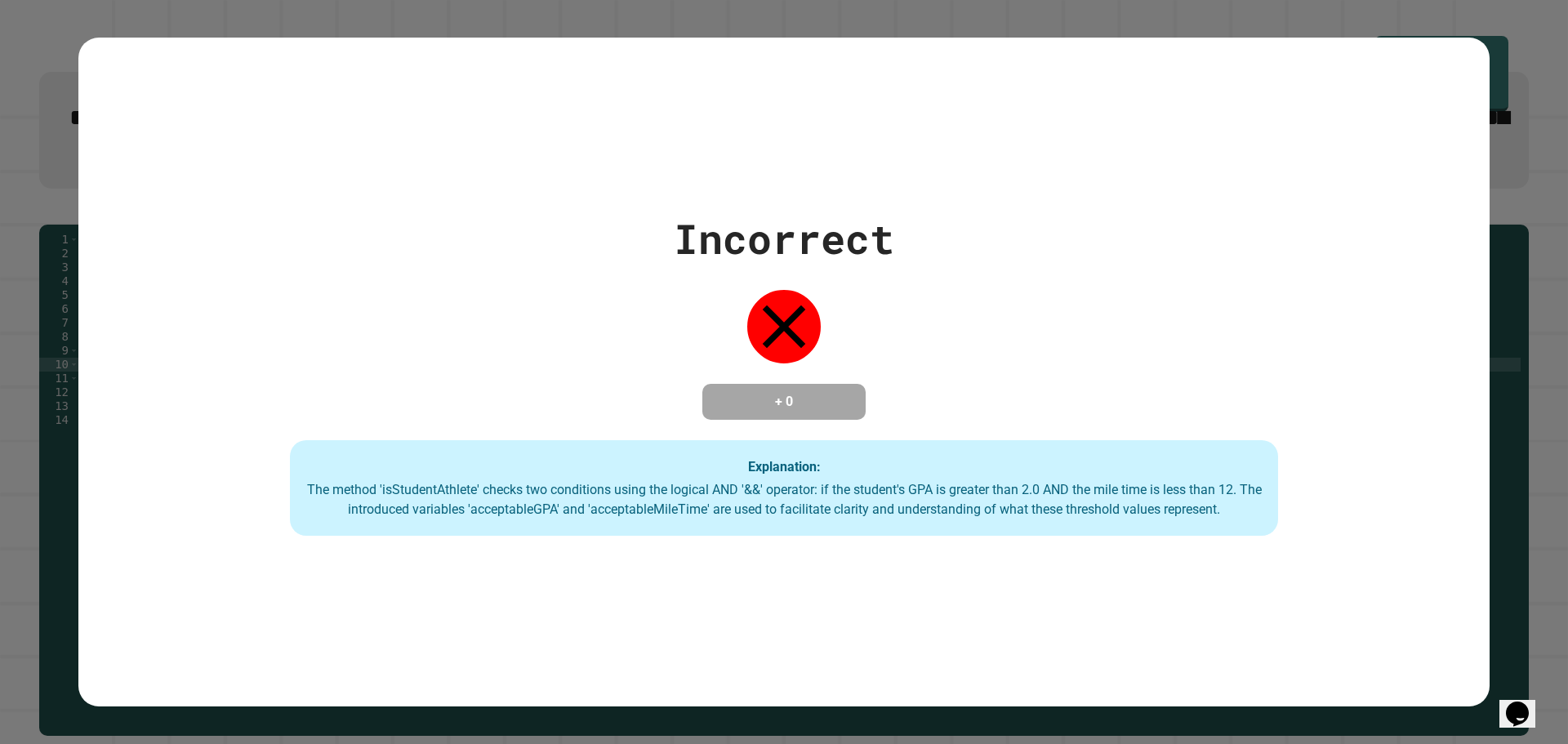
type textarea "**********"
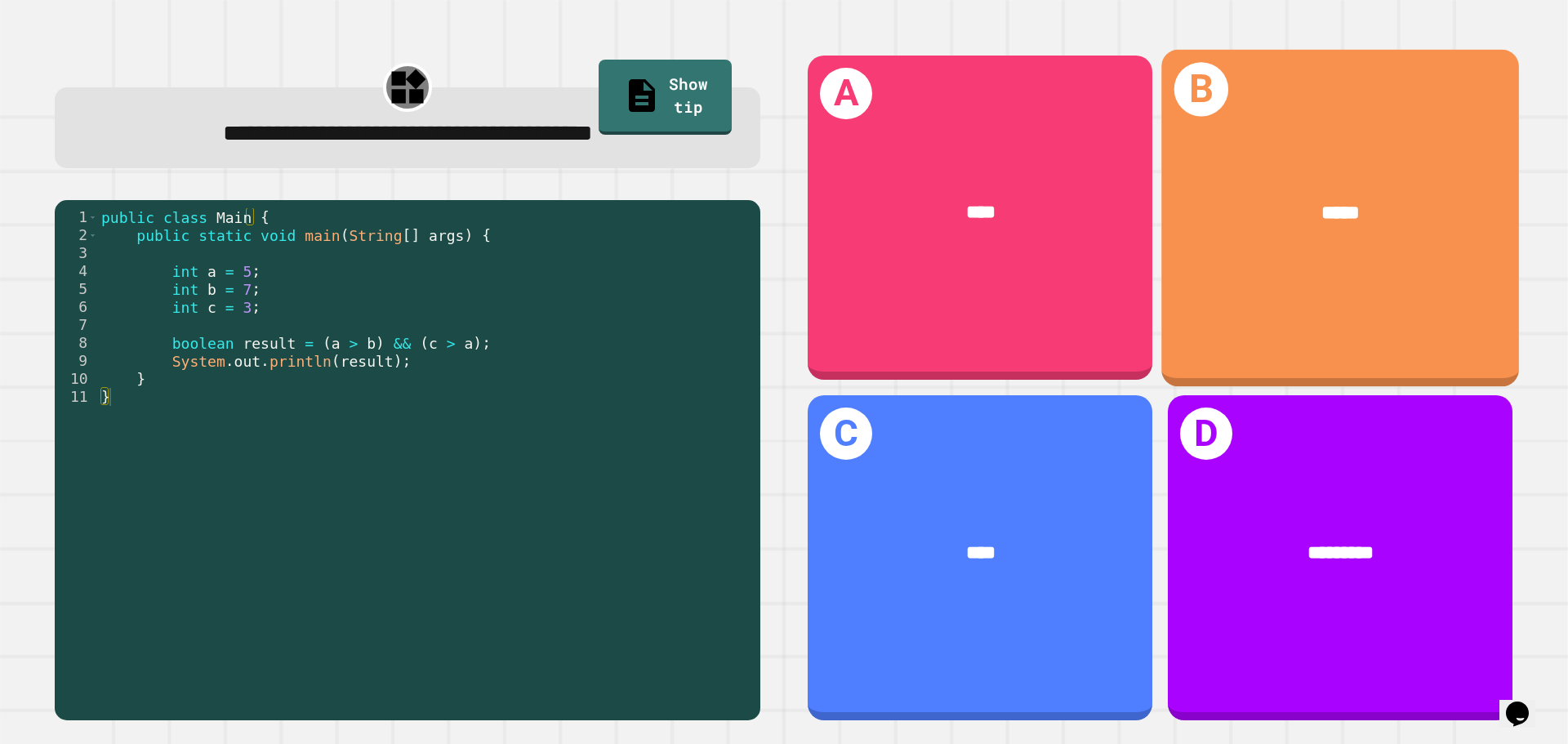
click at [1299, 227] on div "*****" at bounding box center [1341, 214] width 358 height 108
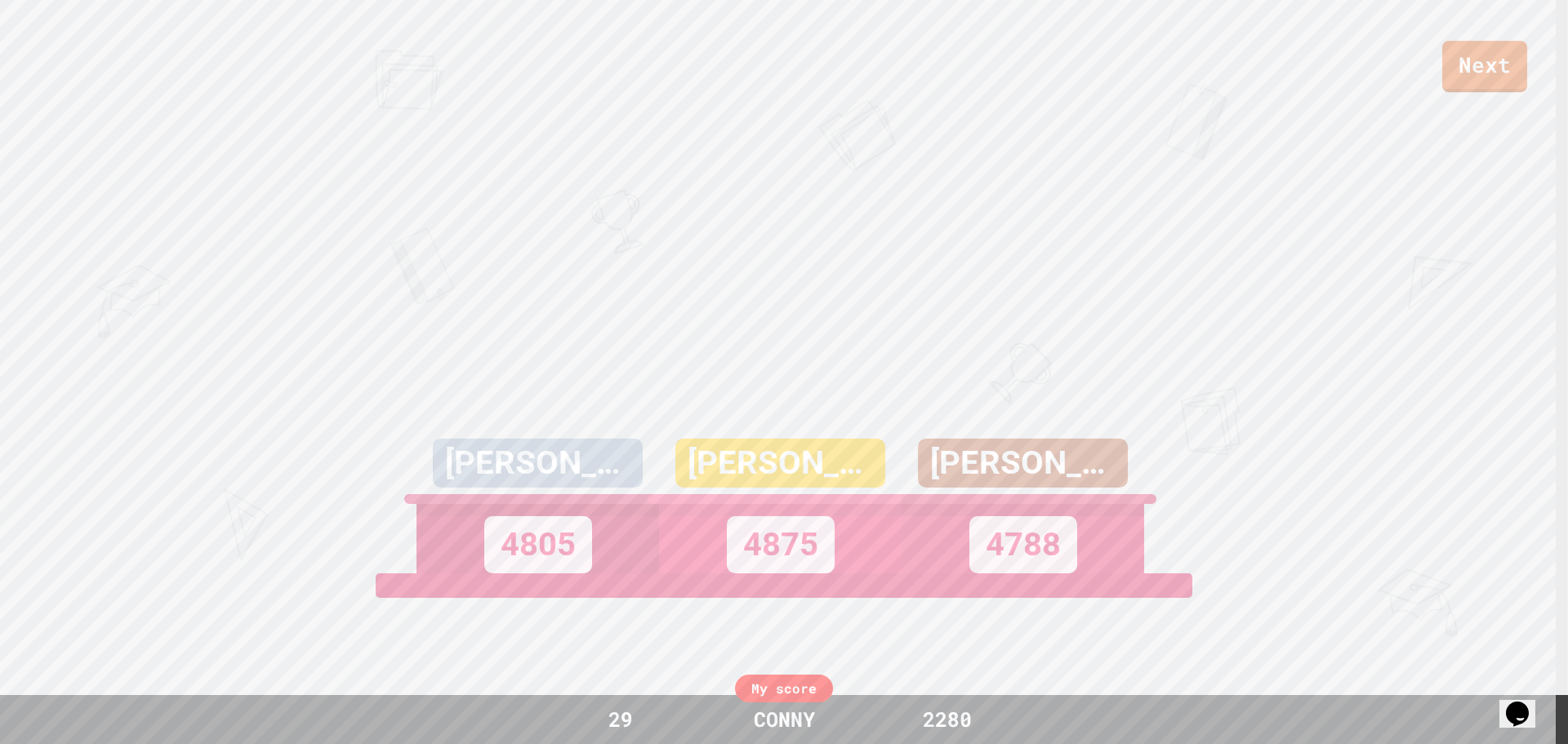
click at [742, 424] on div "Next [PERSON_NAME] 4805 [PERSON_NAME] 4875 [PERSON_NAME] 4788 View leaderboard" at bounding box center [784, 372] width 1568 height 744
